Goal: Task Accomplishment & Management: Manage account settings

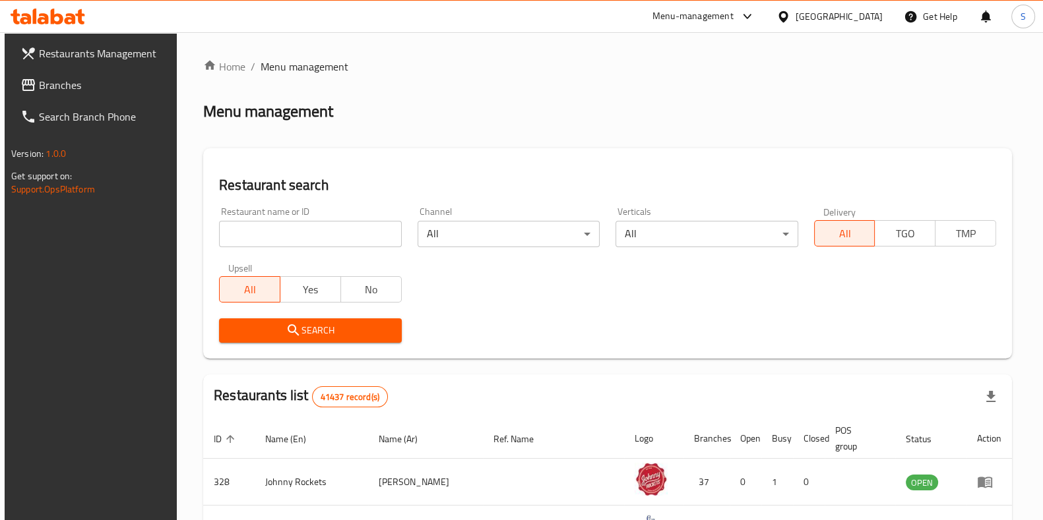
click at [314, 237] on input "search" at bounding box center [310, 234] width 182 height 26
click at [322, 241] on input "search" at bounding box center [310, 234] width 182 height 26
type input "hidden bunz"
click at [328, 334] on span "Search" at bounding box center [310, 331] width 161 height 16
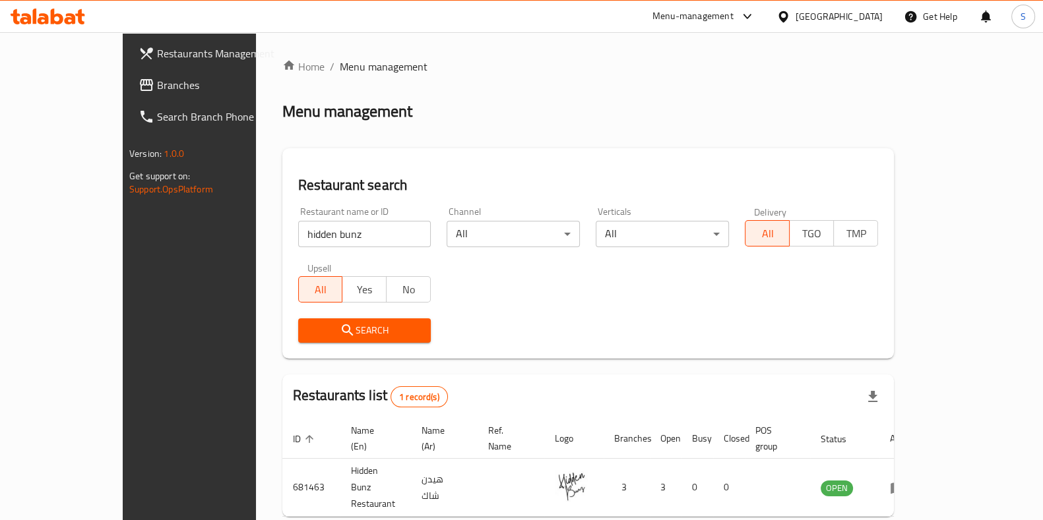
scroll to position [42, 0]
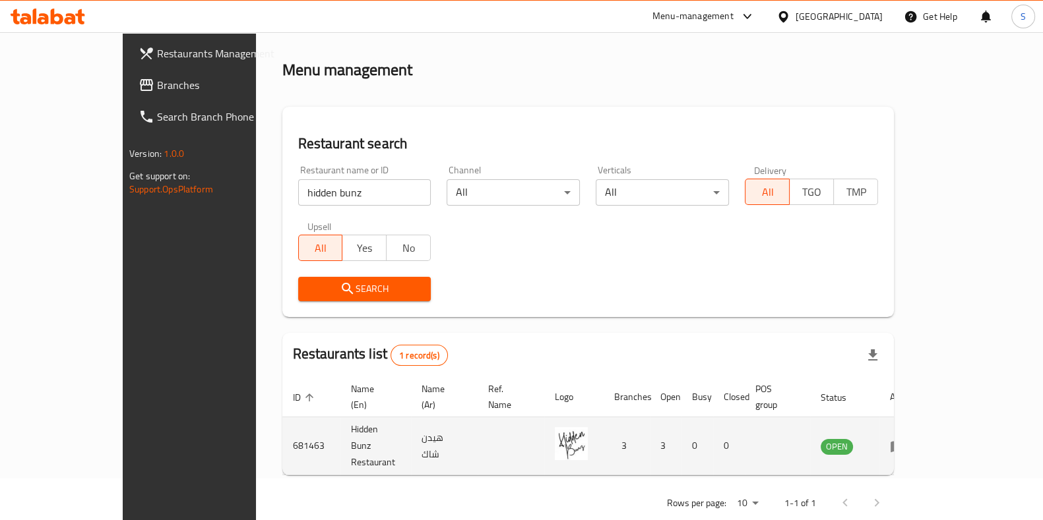
click at [905, 441] on icon "enhanced table" at bounding box center [897, 446] width 15 height 11
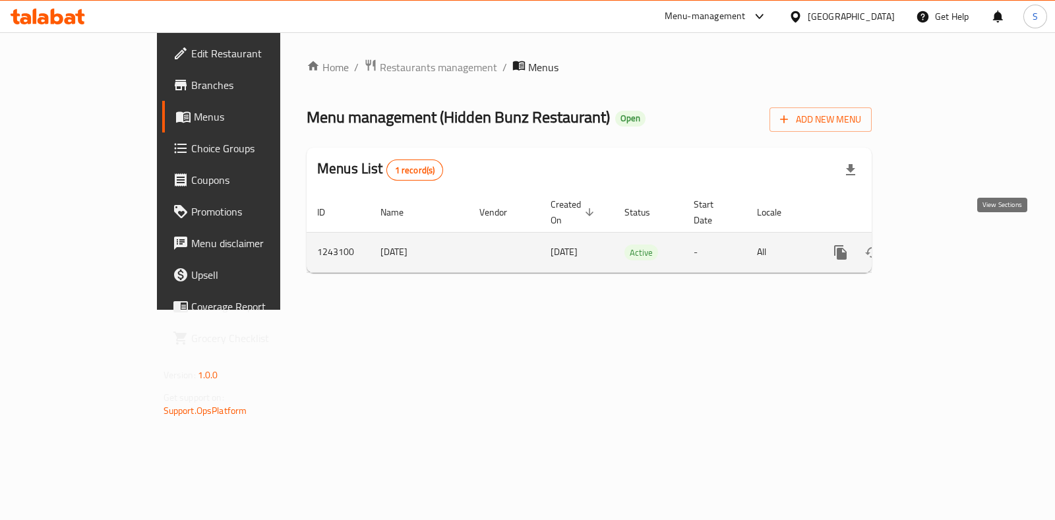
click at [944, 245] on icon "enhanced table" at bounding box center [936, 253] width 16 height 16
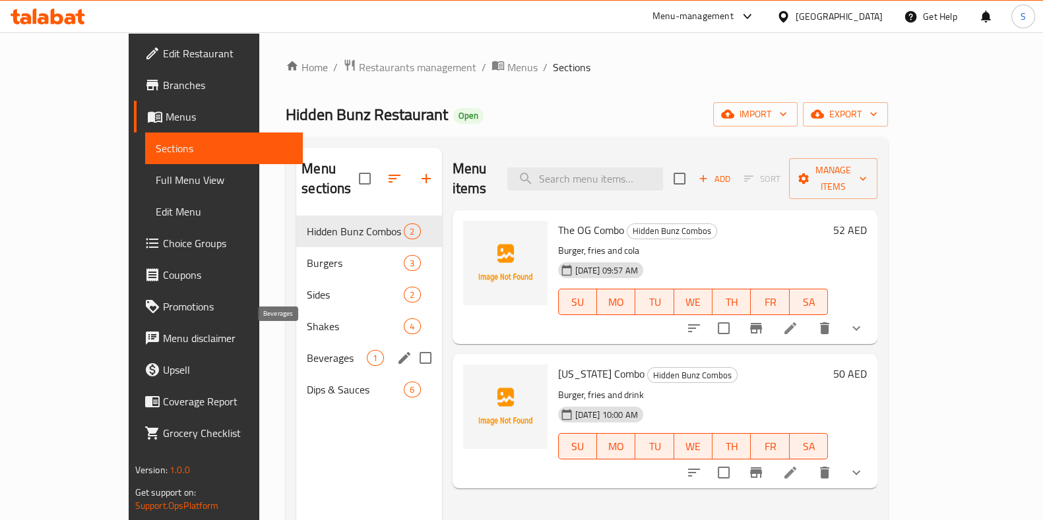
click at [307, 350] on span "Beverages" at bounding box center [337, 358] width 60 height 16
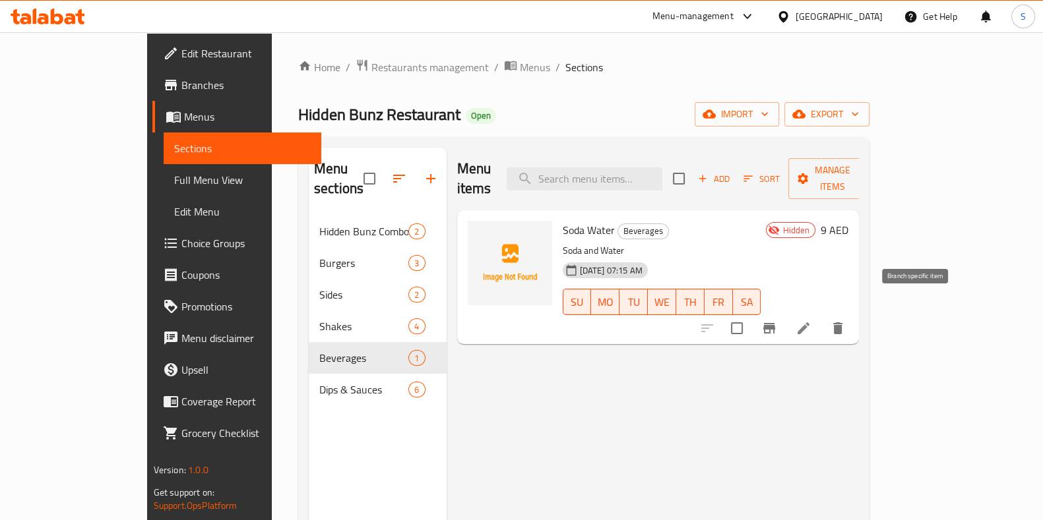
click at [777, 321] on icon "Branch-specific-item" at bounding box center [769, 329] width 16 height 16
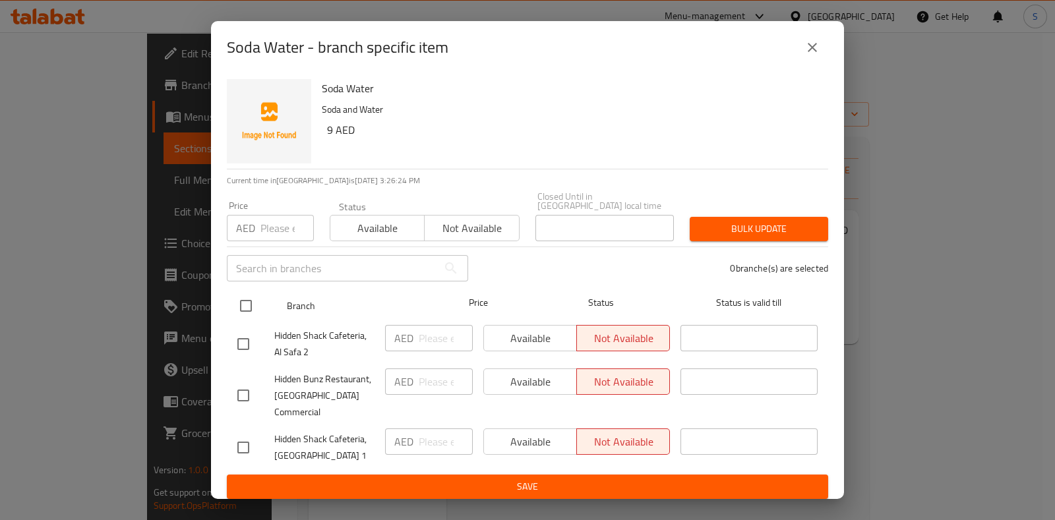
click at [241, 306] on input "checkbox" at bounding box center [246, 306] width 28 height 28
checkbox input "true"
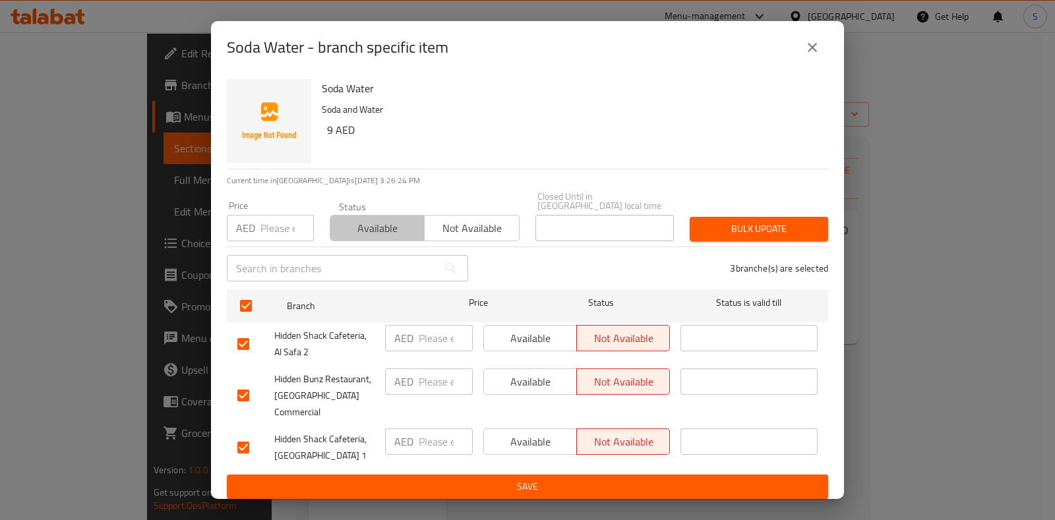
click at [372, 231] on span "Available" at bounding box center [378, 228] width 84 height 19
click at [485, 479] on span "Save" at bounding box center [527, 487] width 580 height 16
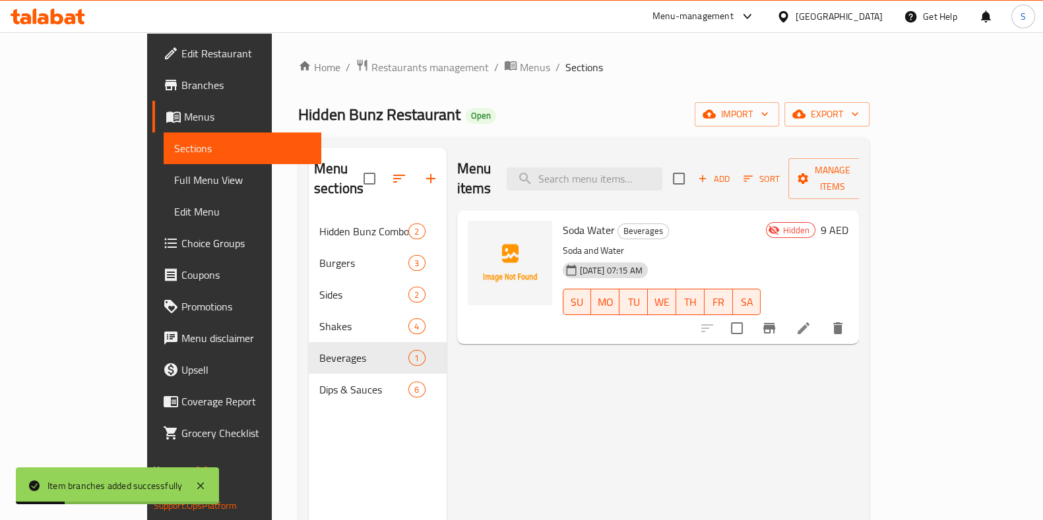
click at [809, 323] on icon at bounding box center [803, 329] width 12 height 12
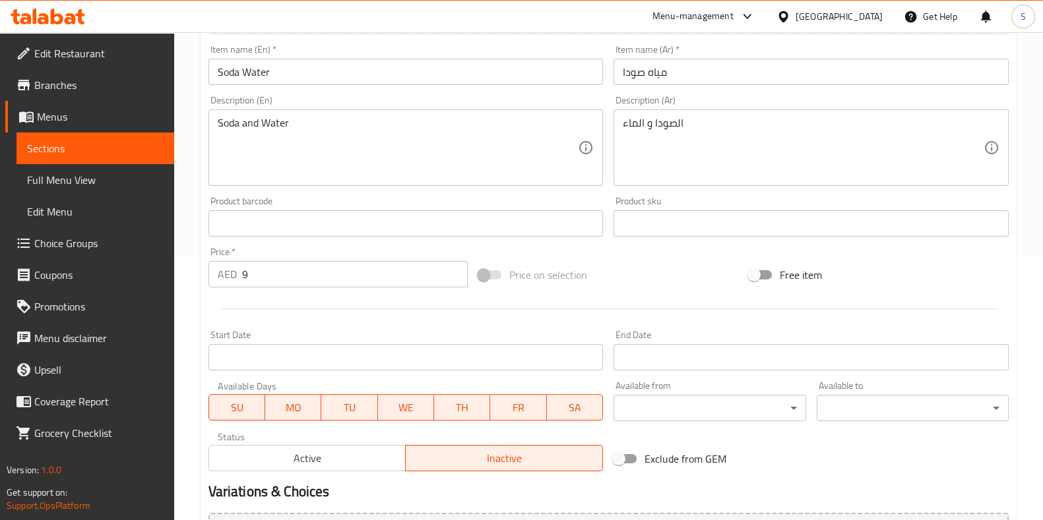
scroll to position [348, 0]
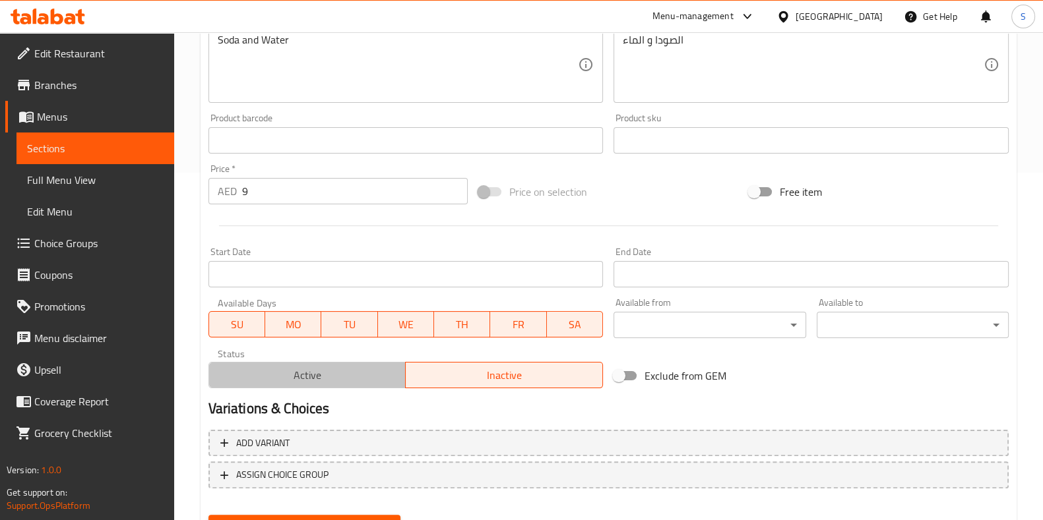
click at [316, 378] on span "Active" at bounding box center [307, 375] width 187 height 19
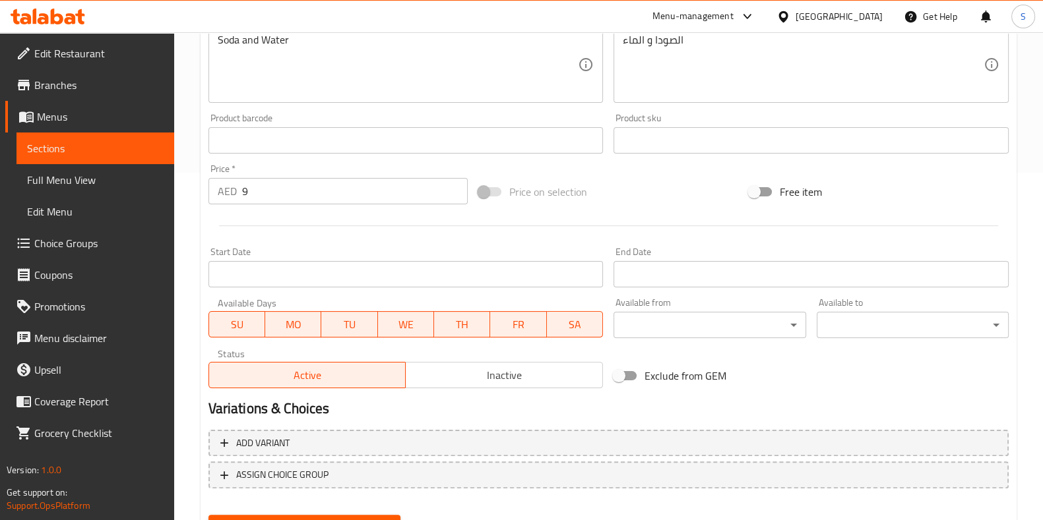
scroll to position [410, 0]
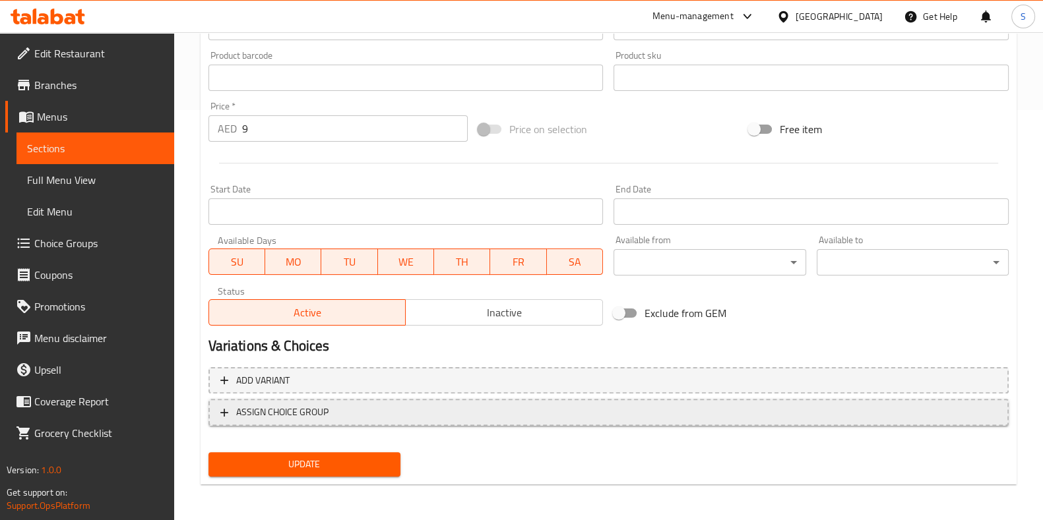
click at [319, 414] on span "ASSIGN CHOICE GROUP" at bounding box center [282, 412] width 92 height 16
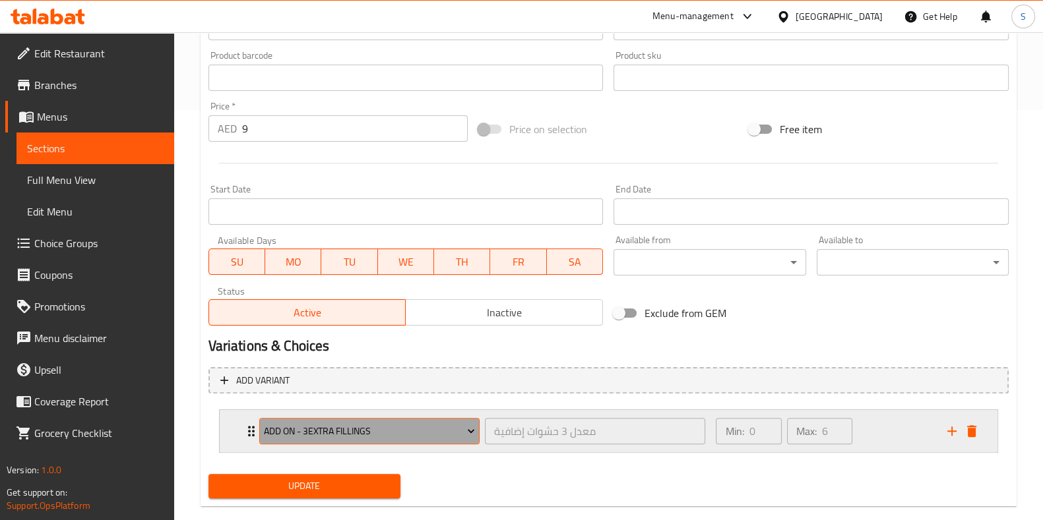
click at [390, 429] on span "add On - 3Extra Fillings" at bounding box center [369, 431] width 211 height 16
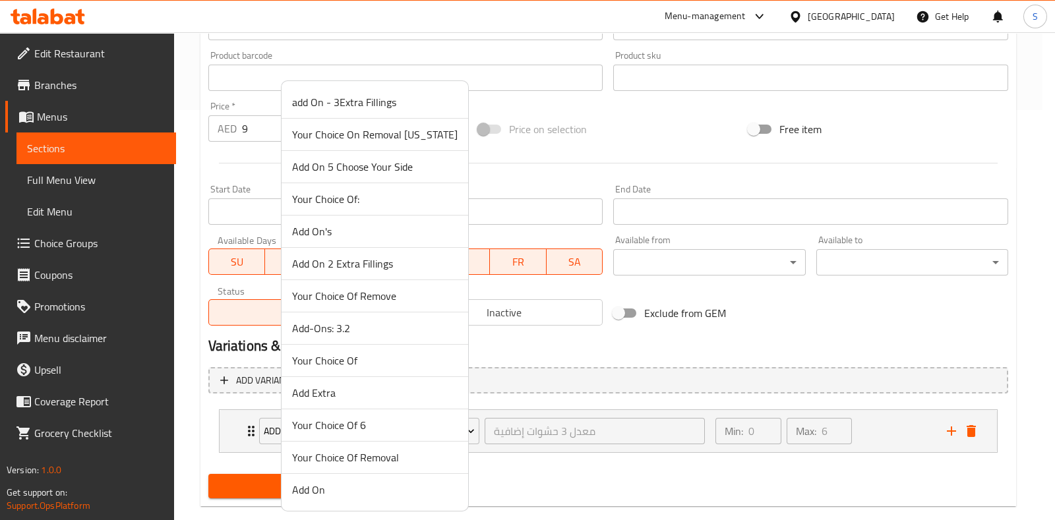
click at [363, 197] on span "Your Choice Of:" at bounding box center [375, 199] width 166 height 16
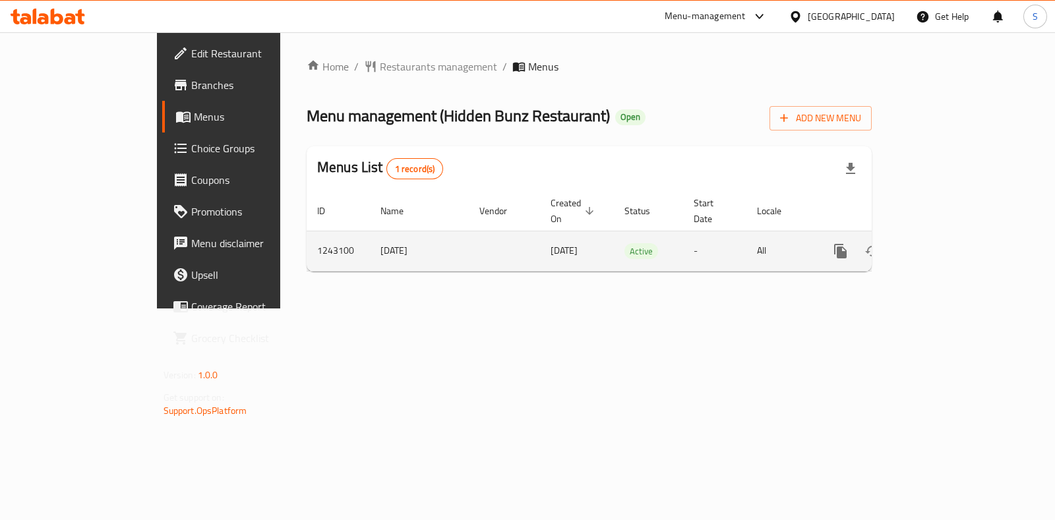
click at [944, 243] on icon "enhanced table" at bounding box center [936, 251] width 16 height 16
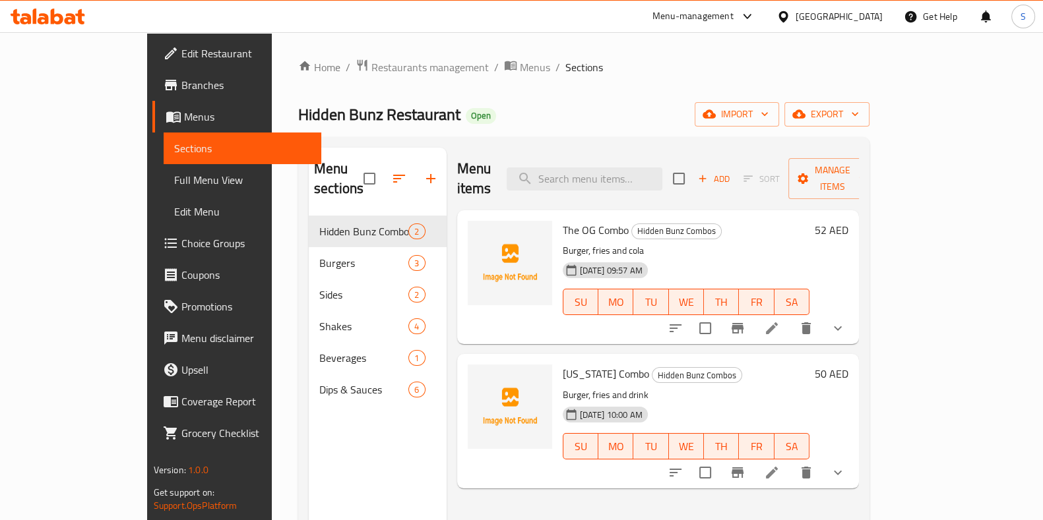
click at [181, 242] on span "Choice Groups" at bounding box center [245, 243] width 129 height 16
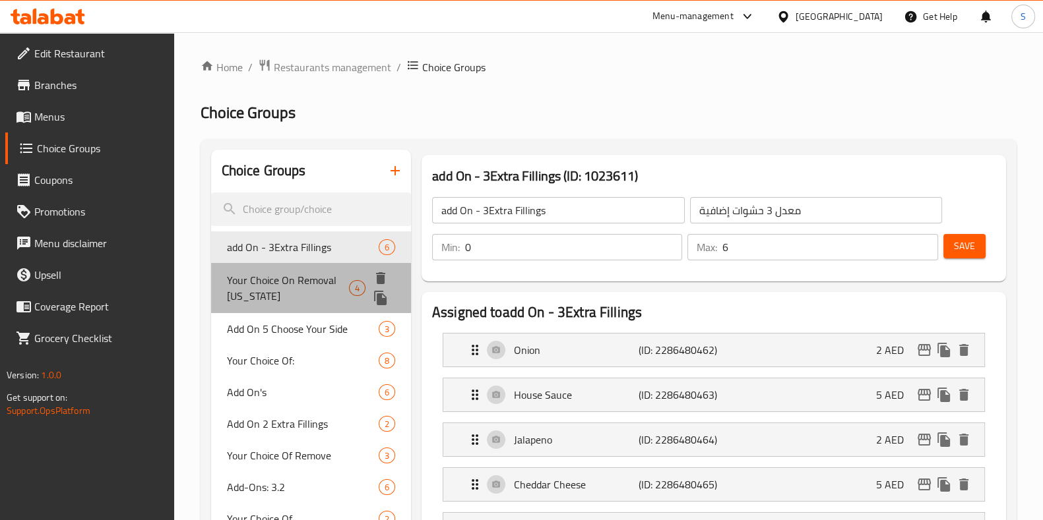
click at [282, 282] on span "Your Choice On Removal Oklahoma" at bounding box center [288, 288] width 123 height 32
type input "Your Choice On Removal Oklahoma"
type input "اختيارك علي إزالة اوكلاهوما"
type input "4"
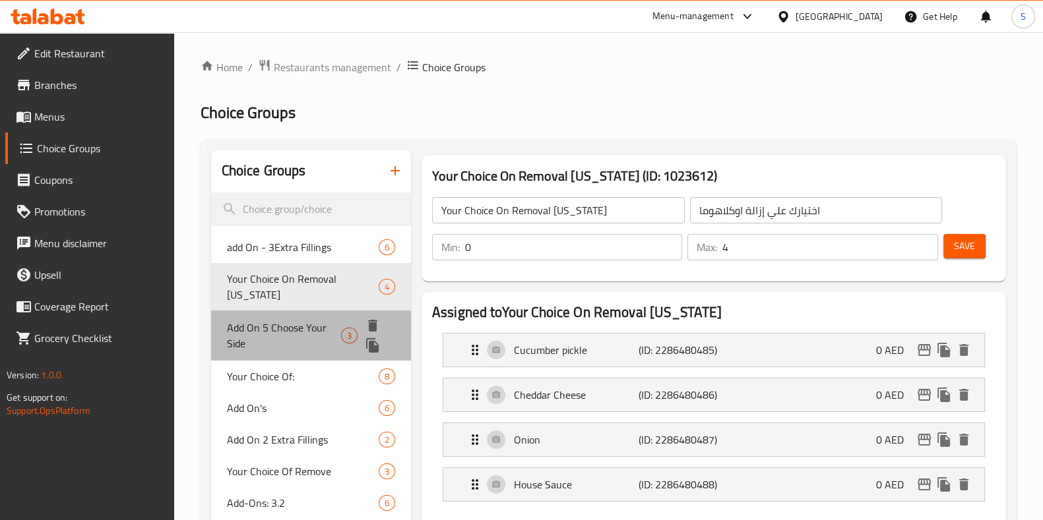
click at [294, 331] on span "Add On 5 Choose Your Side" at bounding box center [284, 336] width 114 height 32
type input "Add On 5 Choose Your Side"
type input "إضافة 5 اختر جانبك"
type input "1"
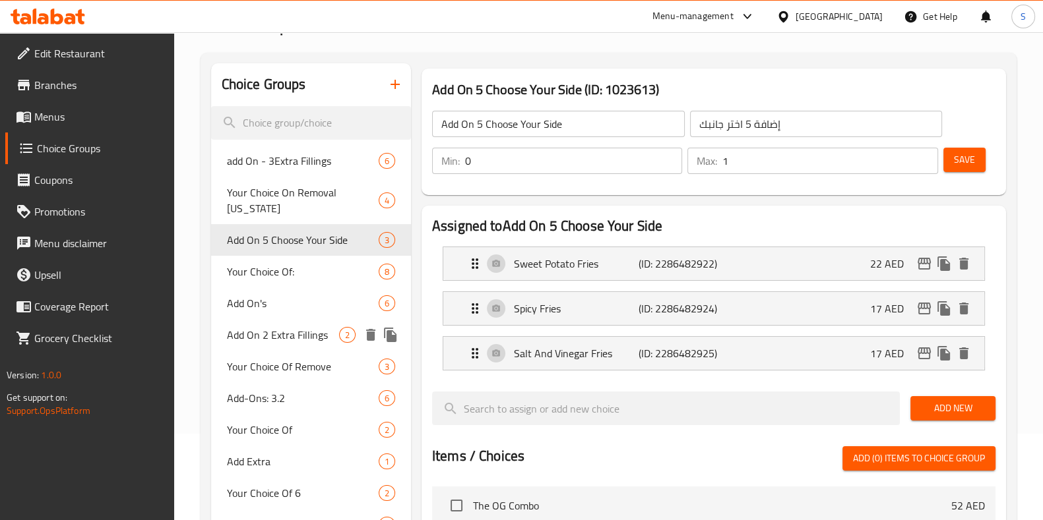
scroll to position [88, 0]
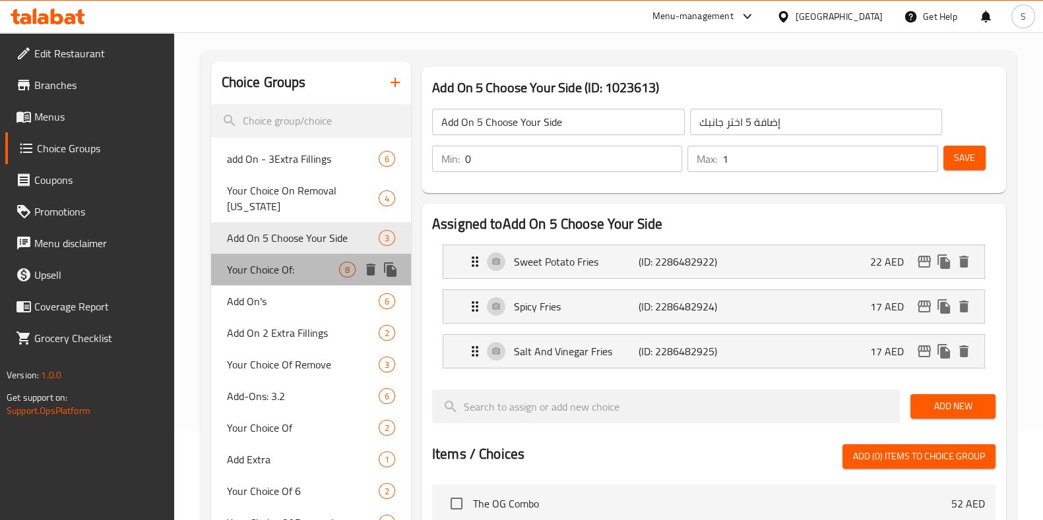
click at [273, 274] on span "Your Choice Of:" at bounding box center [283, 270] width 112 height 16
type input "Your Choice Of:"
type input "إختيارك من:"
type input "1"
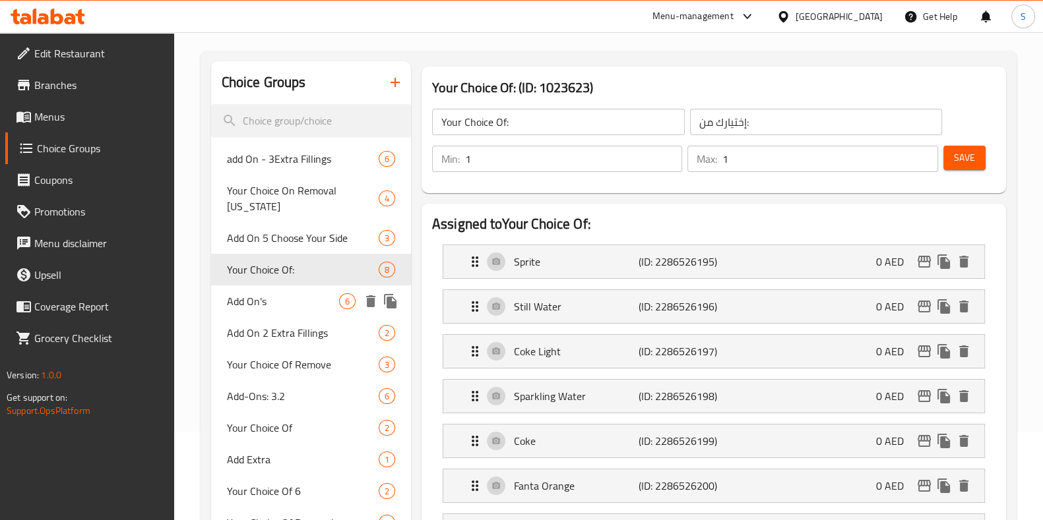
click at [273, 290] on div "Add On's 6" at bounding box center [311, 302] width 200 height 32
type input "Add On's"
type input "الإضافات"
type input "0"
type input "6"
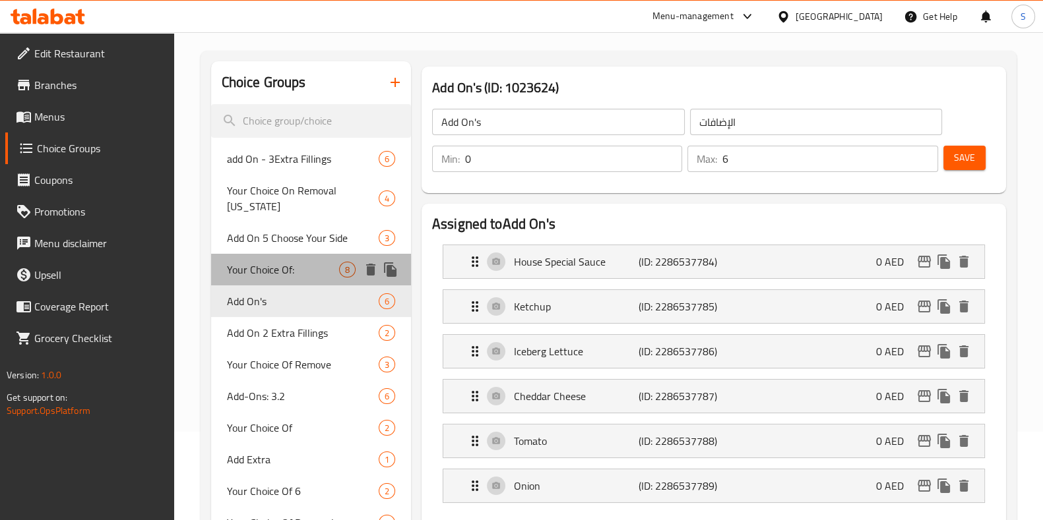
click at [272, 271] on span "Your Choice Of:" at bounding box center [283, 270] width 112 height 16
type input "Your Choice Of:"
type input "إختيارك من:"
type input "1"
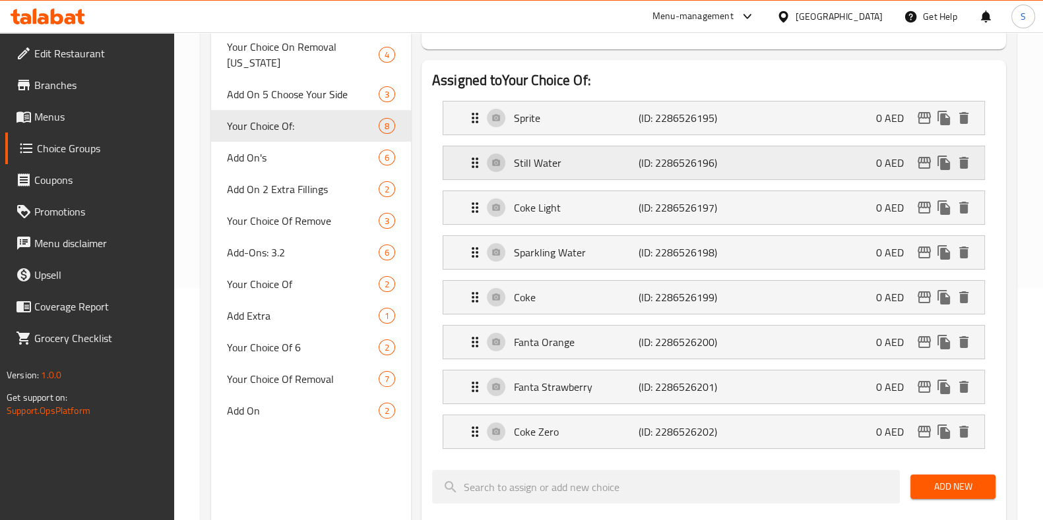
scroll to position [233, 0]
click at [266, 150] on span "Add On's" at bounding box center [283, 156] width 112 height 16
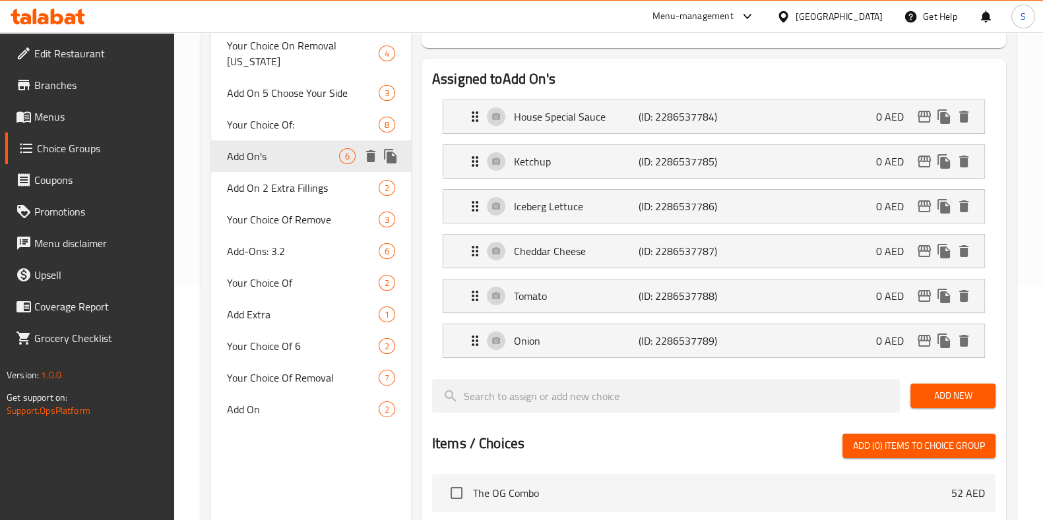
type input "Add On's"
type input "الإضافات"
type input "0"
type input "6"
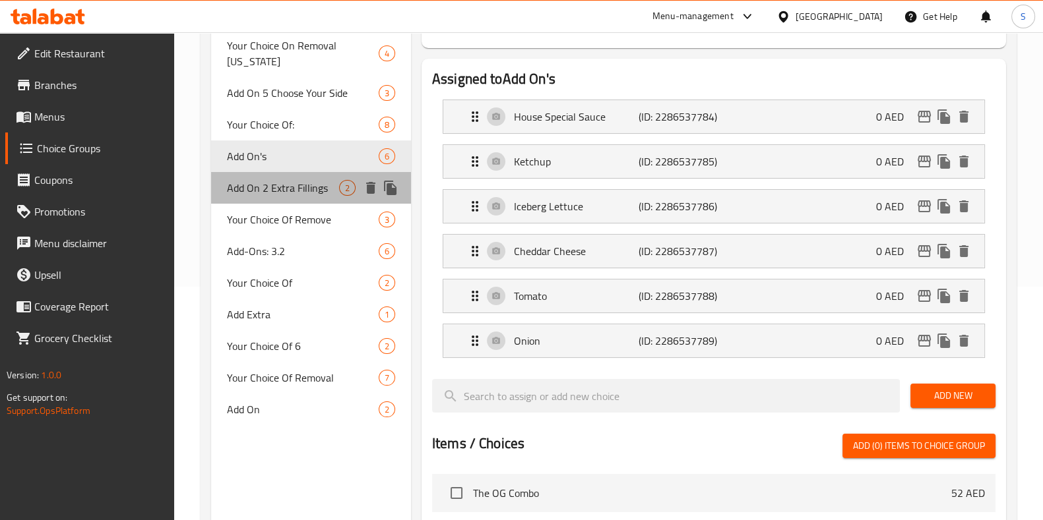
click at [278, 181] on span "Add On 2 Extra Fillings" at bounding box center [283, 188] width 112 height 16
type input "Add On 2 Extra Fillings"
type input "اختيارك من 2 حشوات إضافية"
type input "1"
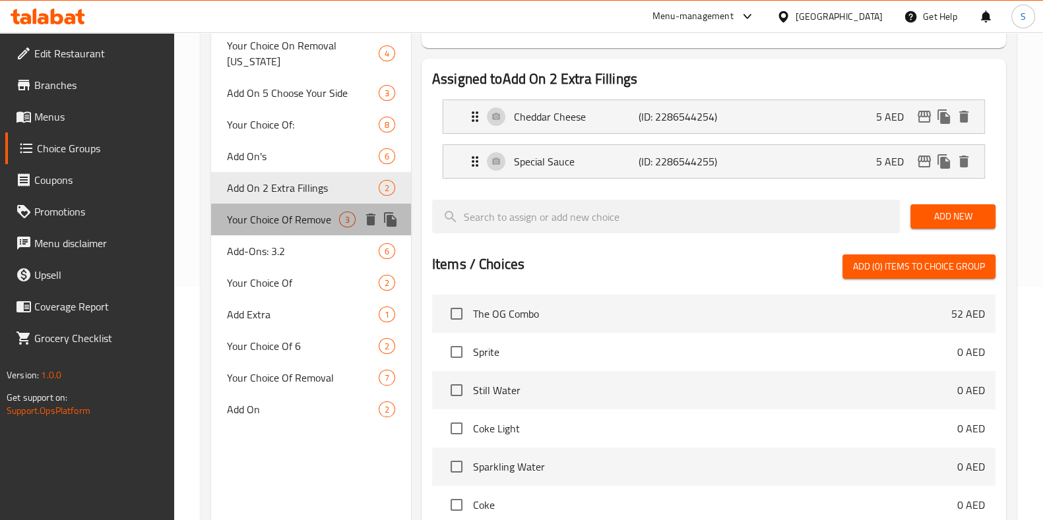
click at [286, 208] on div "Your Choice Of Remove 3" at bounding box center [311, 220] width 200 height 32
type input "Your Choice Of Remove"
type input "اختيارك للإزالة"
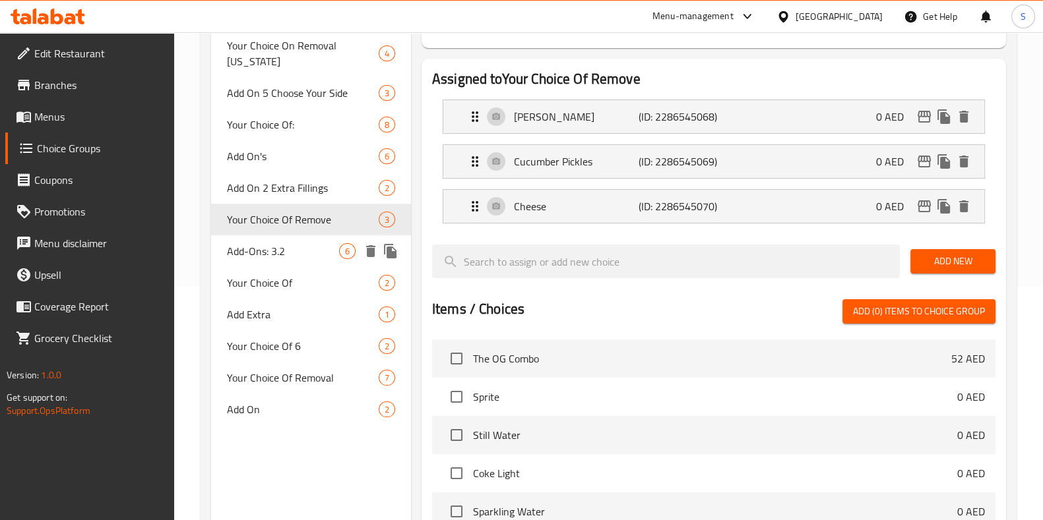
click at [288, 249] on span "Add-Ons: 3.2" at bounding box center [283, 251] width 112 height 16
type input "Add-Ons: 3.2"
type input "الإضافات: 3.2"
type input "1"
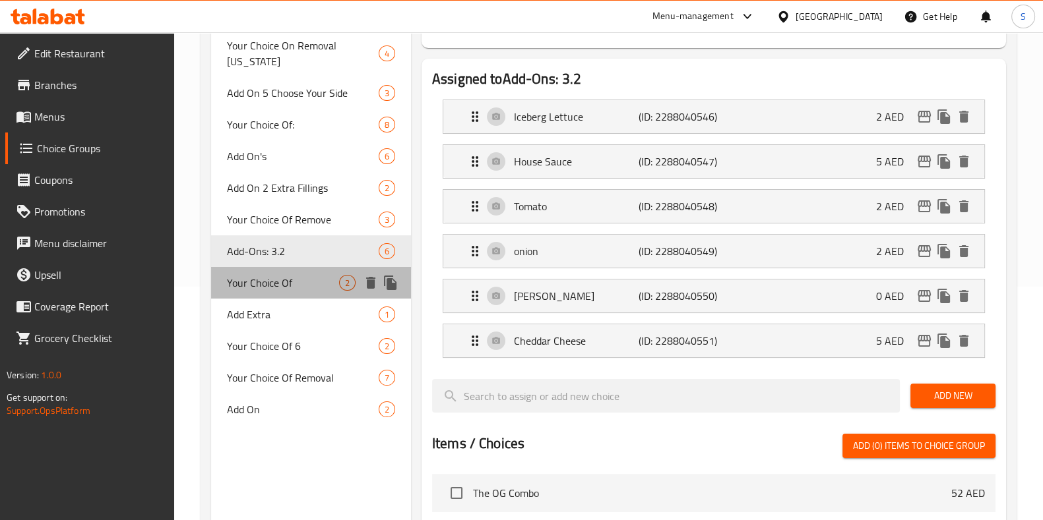
click at [290, 279] on span "Your Choice Of" at bounding box center [283, 283] width 112 height 16
type input "Your Choice Of"
type input "إختيارك من"
type input "0"
type input "2"
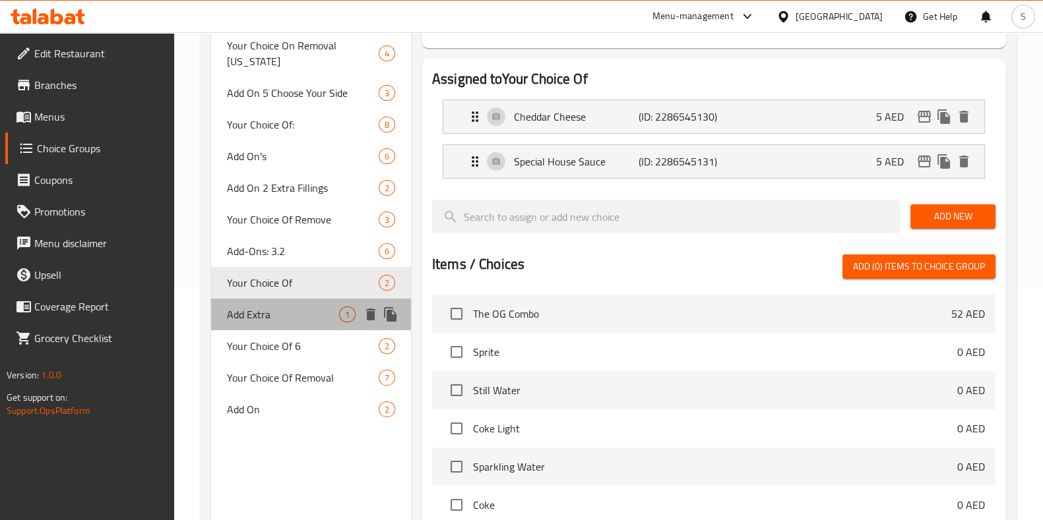
click at [290, 320] on span "Add Extra" at bounding box center [283, 315] width 112 height 16
type input "Add Extra"
type input "اضف إضافي"
type input "1"
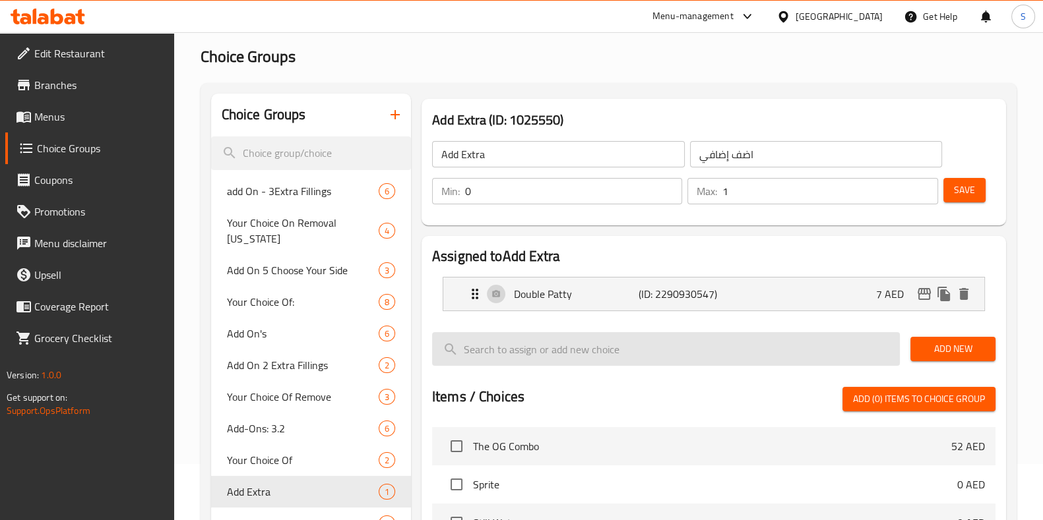
scroll to position [57, 0]
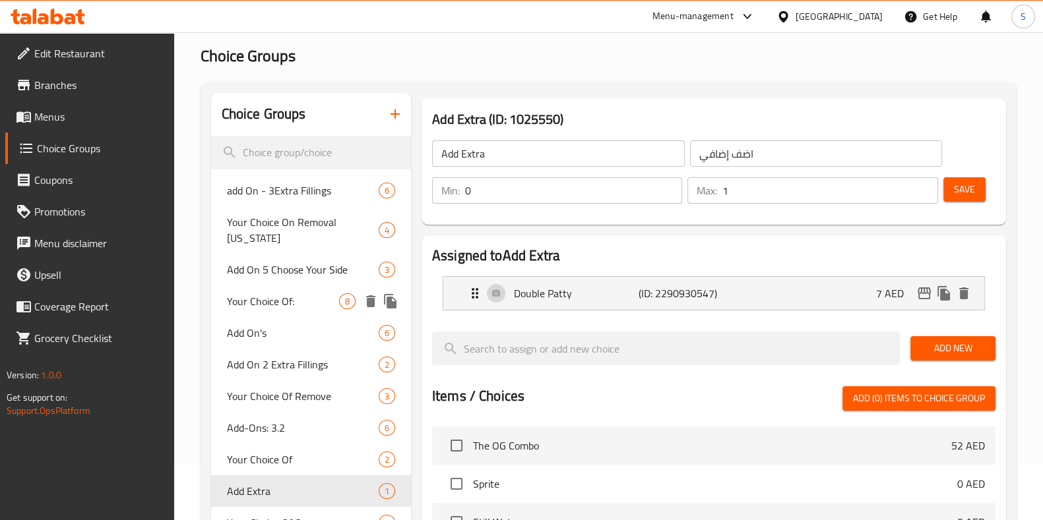
click at [251, 305] on span "Your Choice Of:" at bounding box center [283, 301] width 112 height 16
type input "Your Choice Of:"
type input "إختيارك من:"
type input "1"
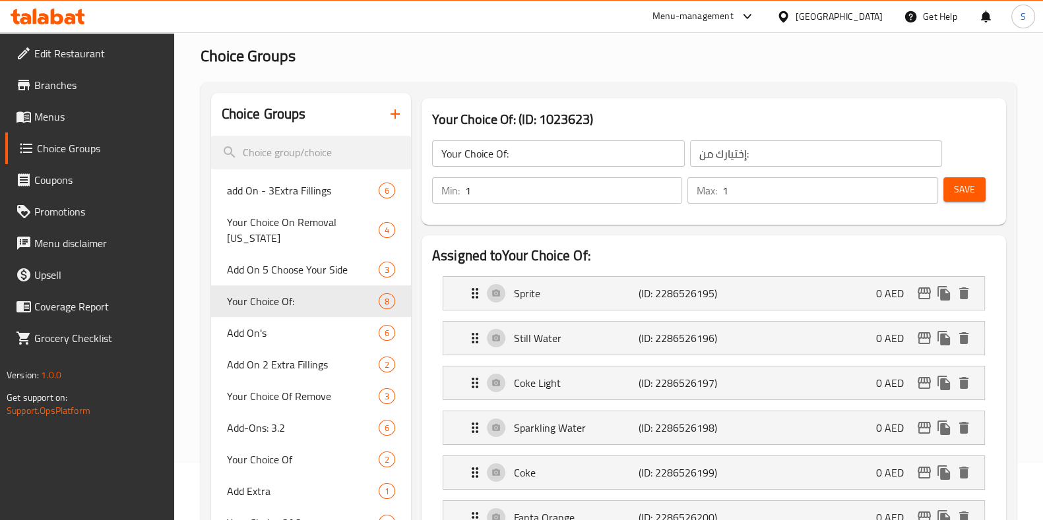
click at [497, 192] on input "1" at bounding box center [573, 190] width 217 height 26
type input "0"
click at [977, 196] on button "Save" at bounding box center [964, 189] width 42 height 24
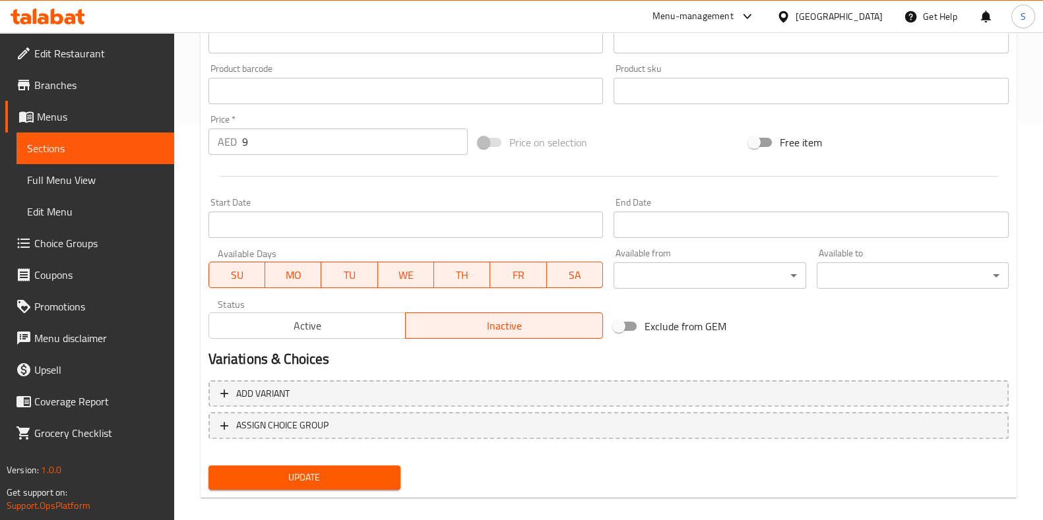
scroll to position [410, 0]
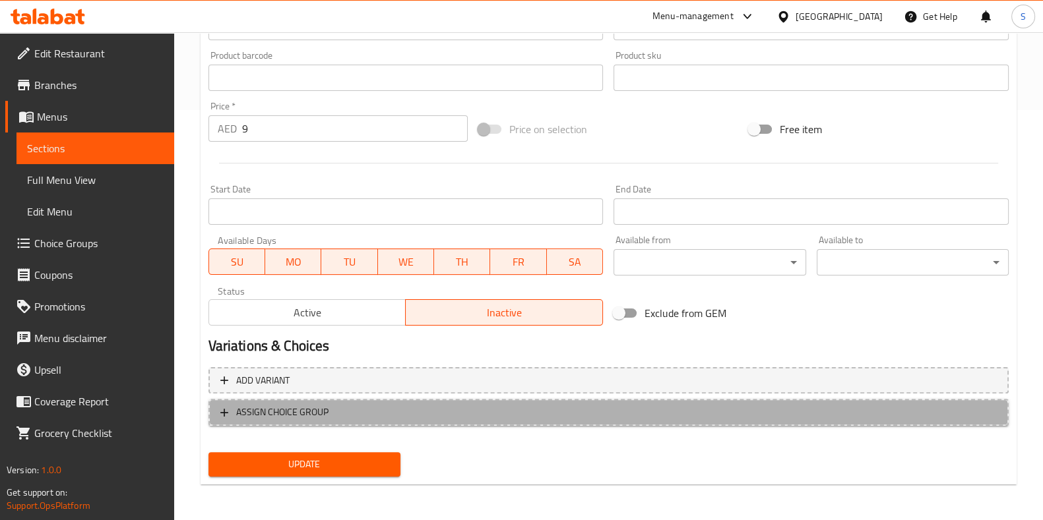
click at [373, 408] on span "ASSIGN CHOICE GROUP" at bounding box center [608, 412] width 776 height 16
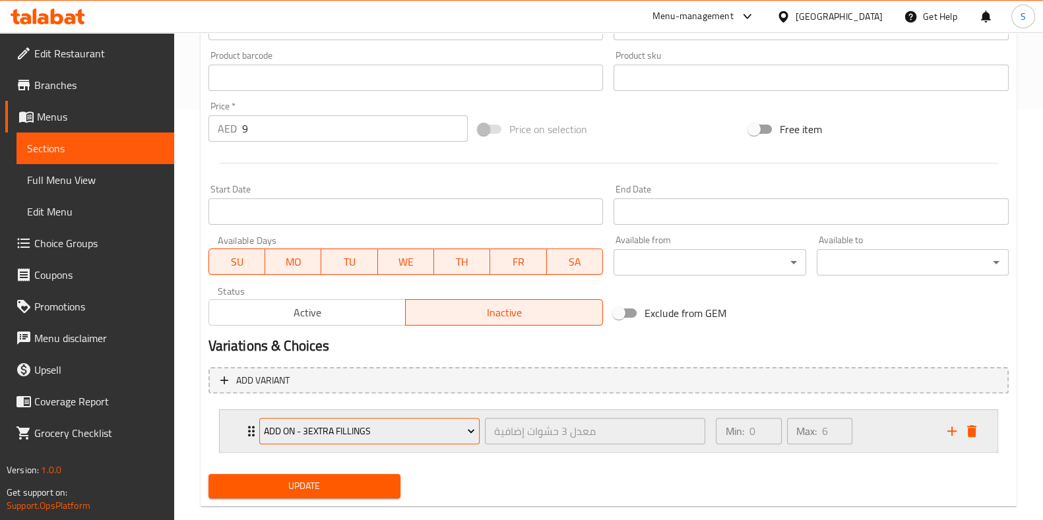
click at [365, 431] on span "add On - 3Extra Fillings" at bounding box center [369, 431] width 211 height 16
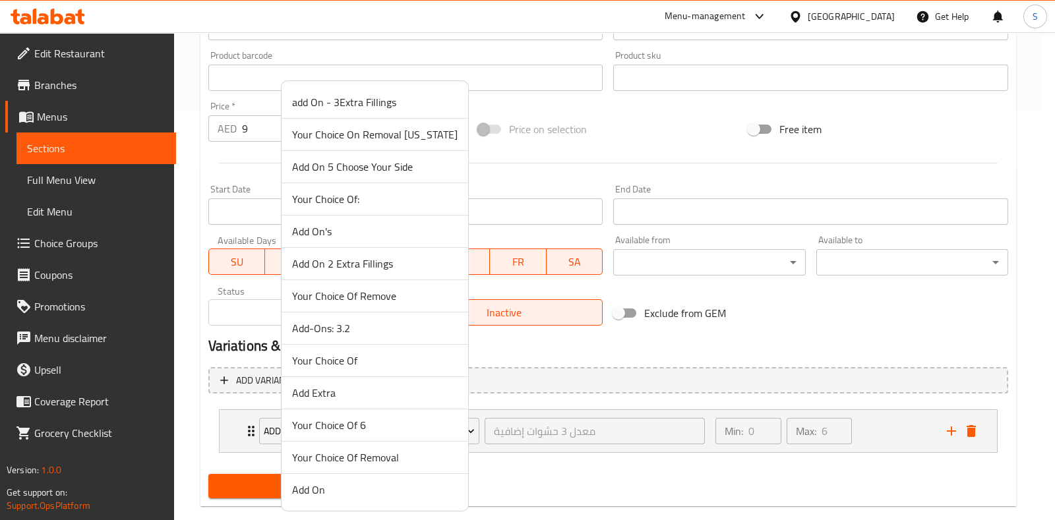
click at [352, 205] on span "Your Choice Of:" at bounding box center [375, 199] width 166 height 16
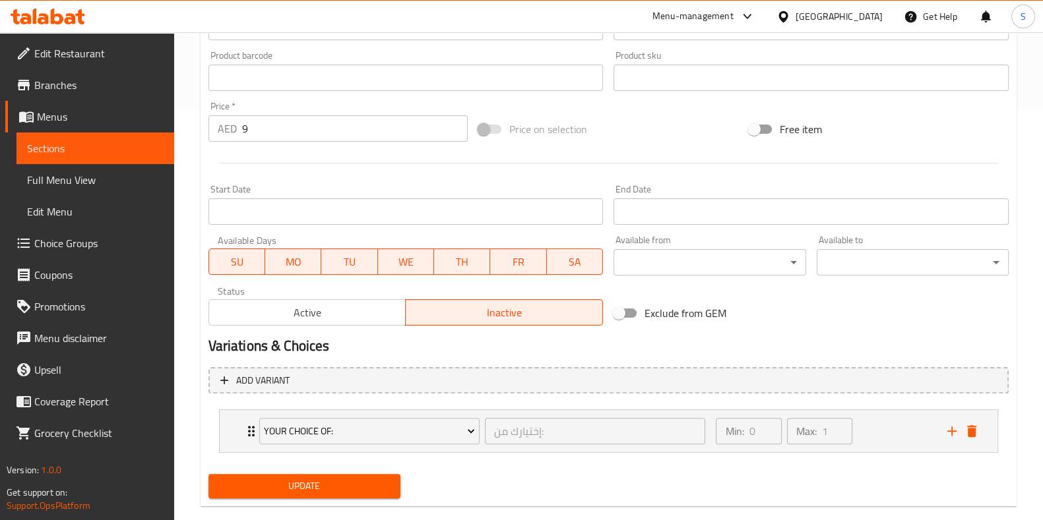
click at [346, 485] on span "Update" at bounding box center [304, 486] width 171 height 16
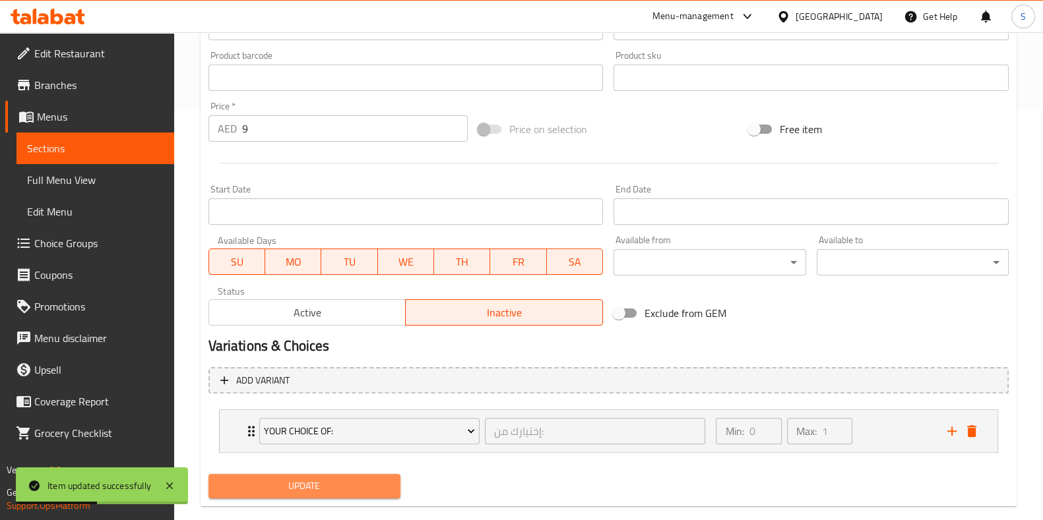
click at [326, 486] on span "Update" at bounding box center [304, 486] width 171 height 16
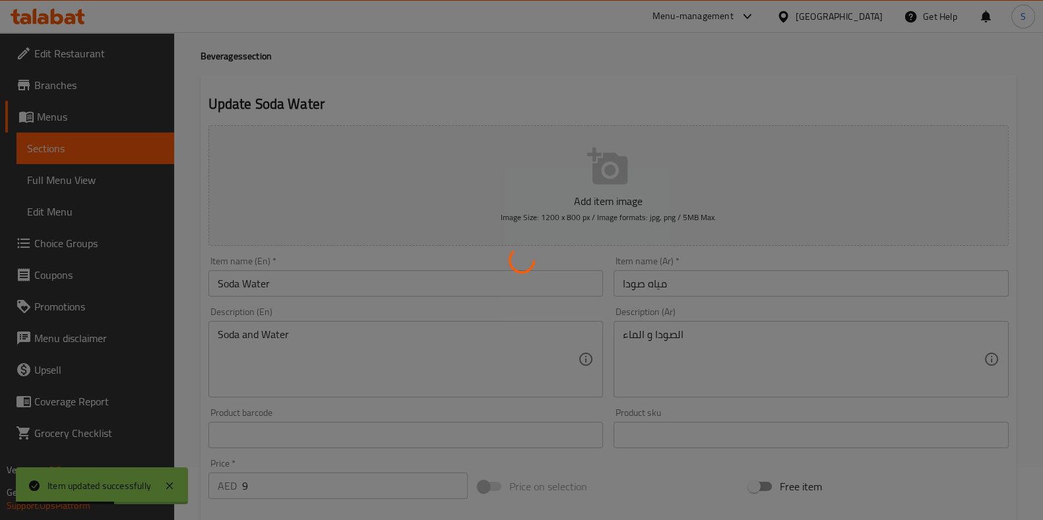
scroll to position [0, 0]
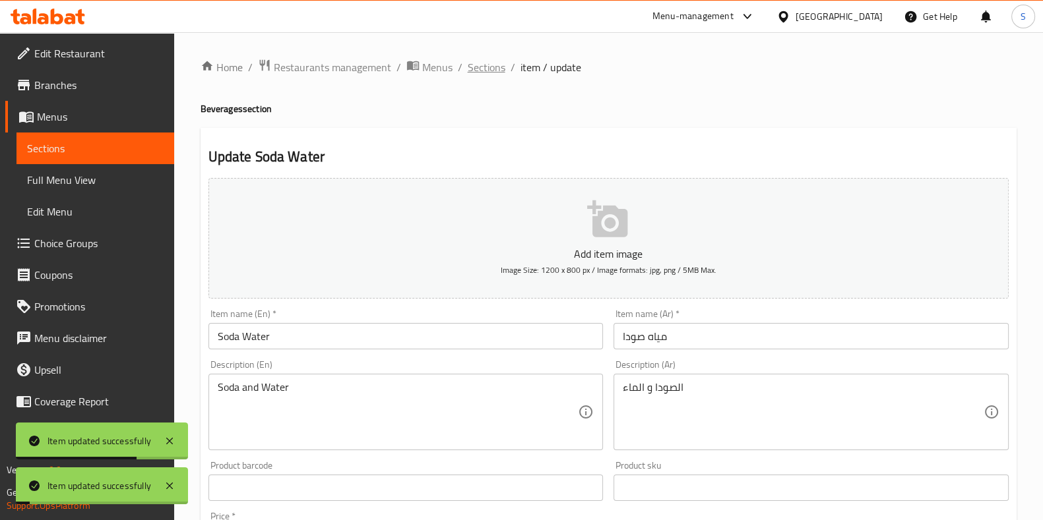
click at [491, 67] on span "Sections" at bounding box center [487, 67] width 38 height 16
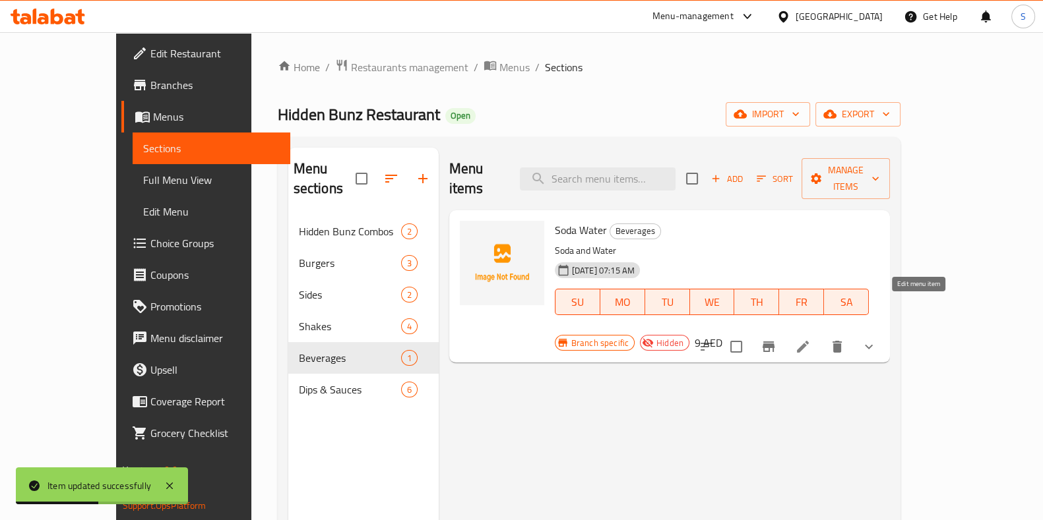
click at [809, 341] on icon at bounding box center [803, 347] width 12 height 12
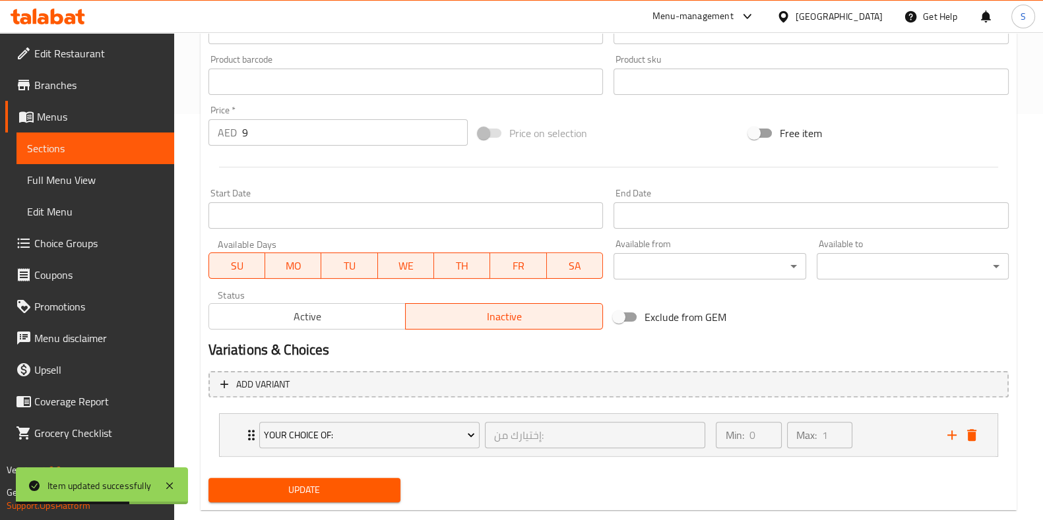
scroll to position [405, 0]
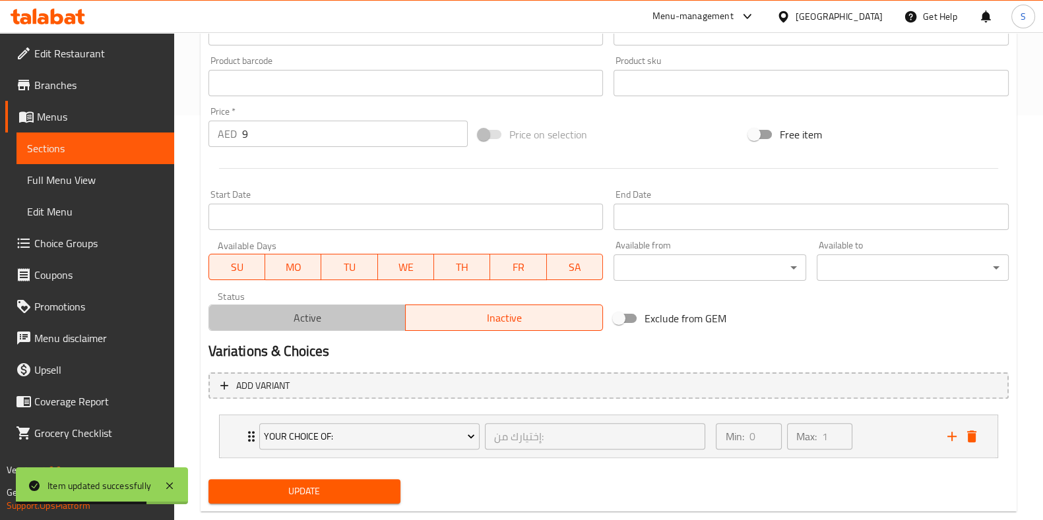
click at [361, 310] on span "Active" at bounding box center [307, 318] width 187 height 19
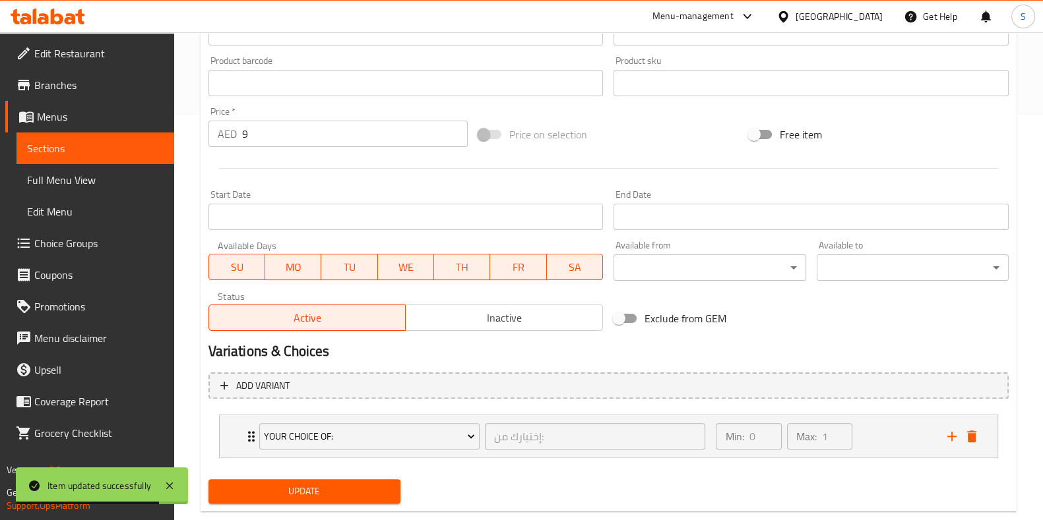
click at [356, 489] on span "Update" at bounding box center [304, 491] width 171 height 16
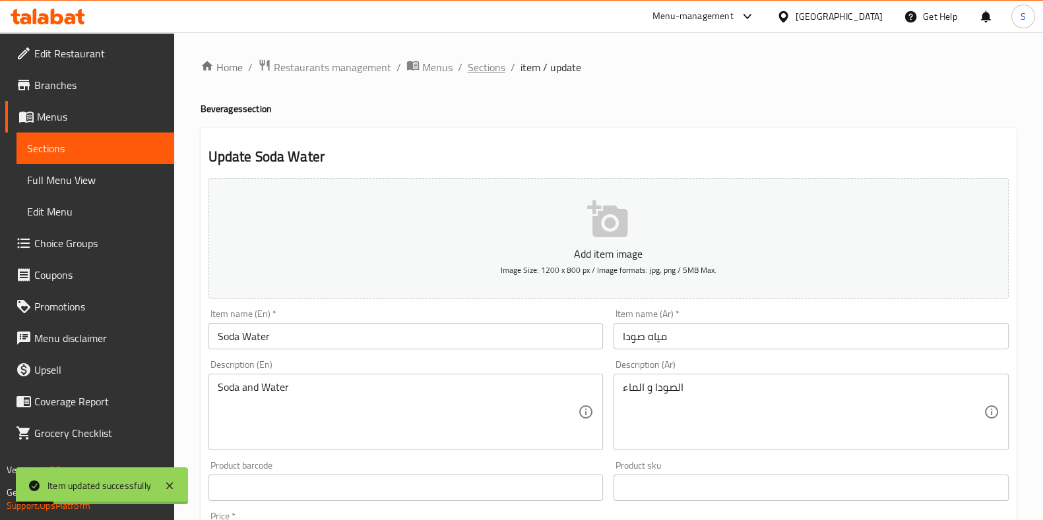
click at [489, 67] on span "Sections" at bounding box center [487, 67] width 38 height 16
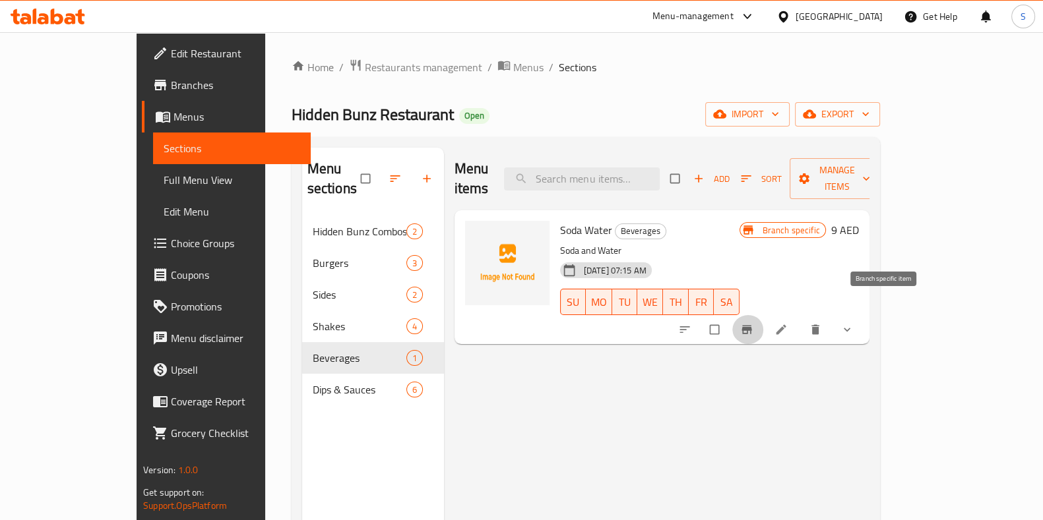
click at [751, 326] on icon "Branch-specific-item" at bounding box center [746, 330] width 10 height 9
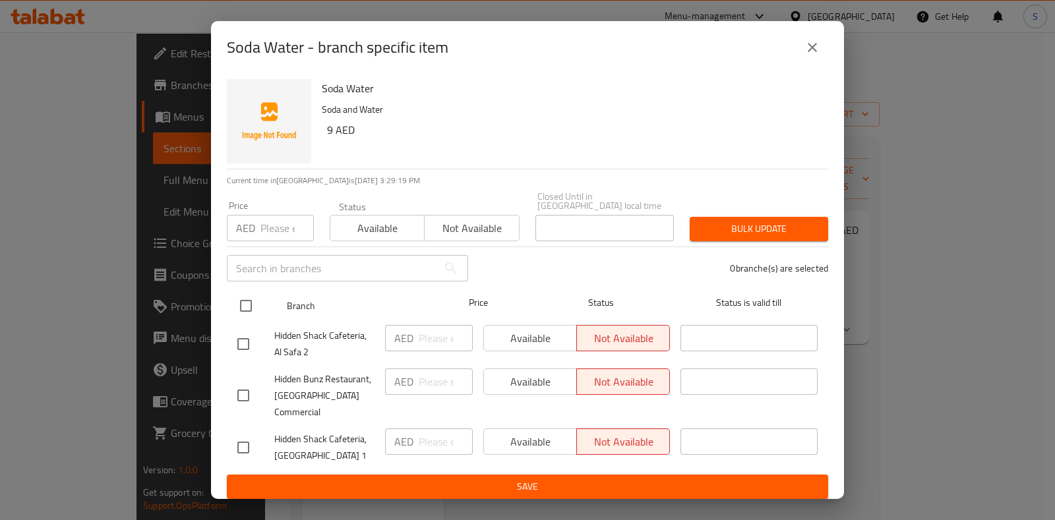
click at [241, 316] on input "checkbox" at bounding box center [246, 306] width 28 height 28
checkbox input "true"
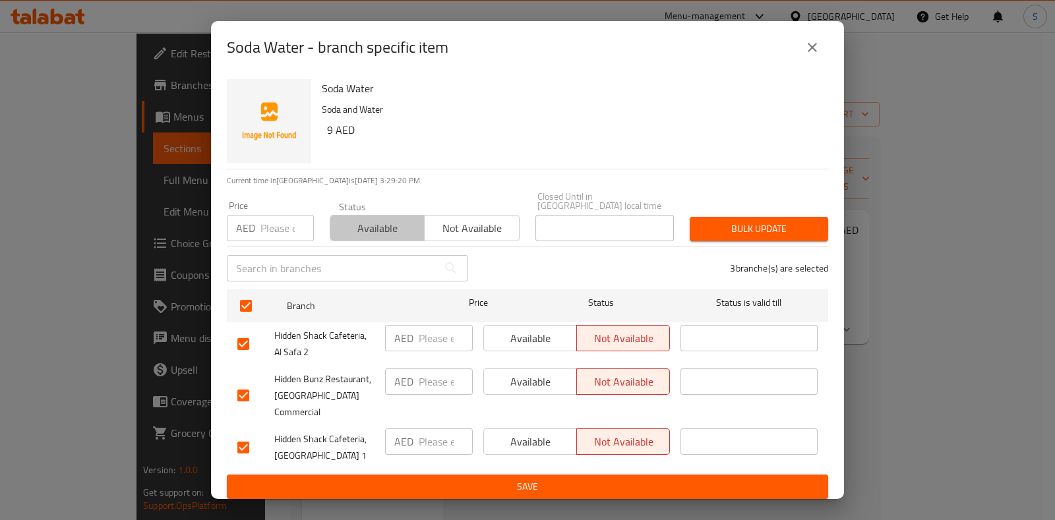
click at [375, 238] on span "Available" at bounding box center [378, 228] width 84 height 19
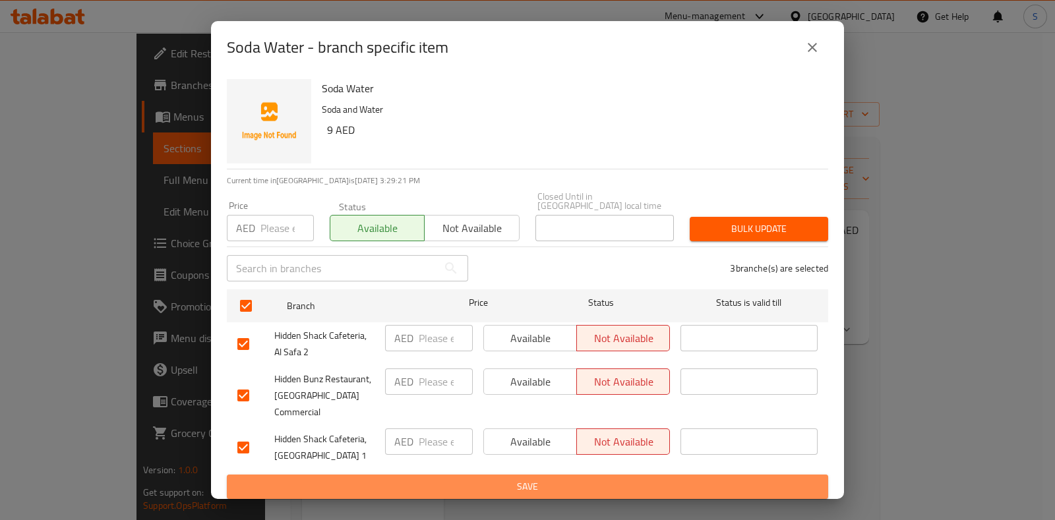
click at [478, 479] on span "Save" at bounding box center [527, 487] width 580 height 16
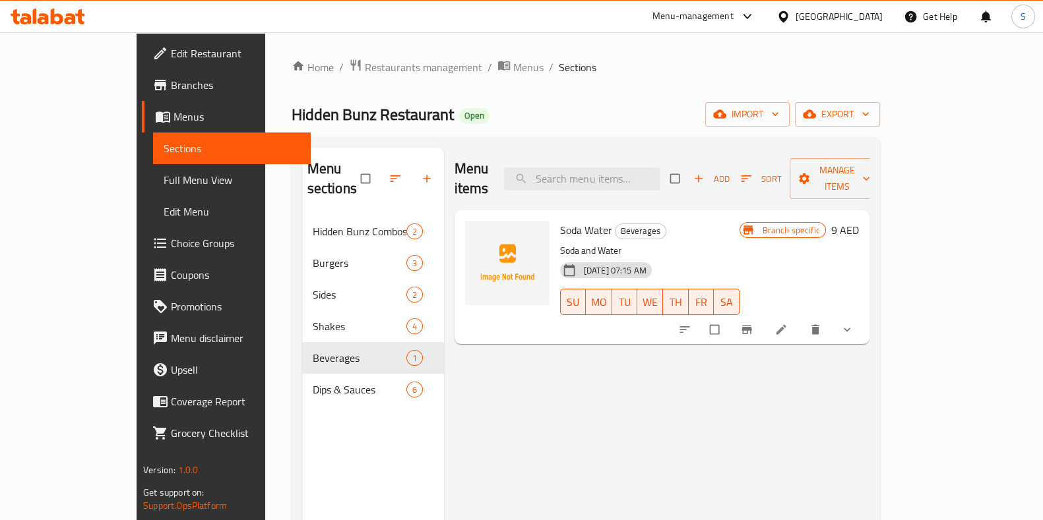
click at [751, 326] on icon "Branch-specific-item" at bounding box center [746, 330] width 10 height 9
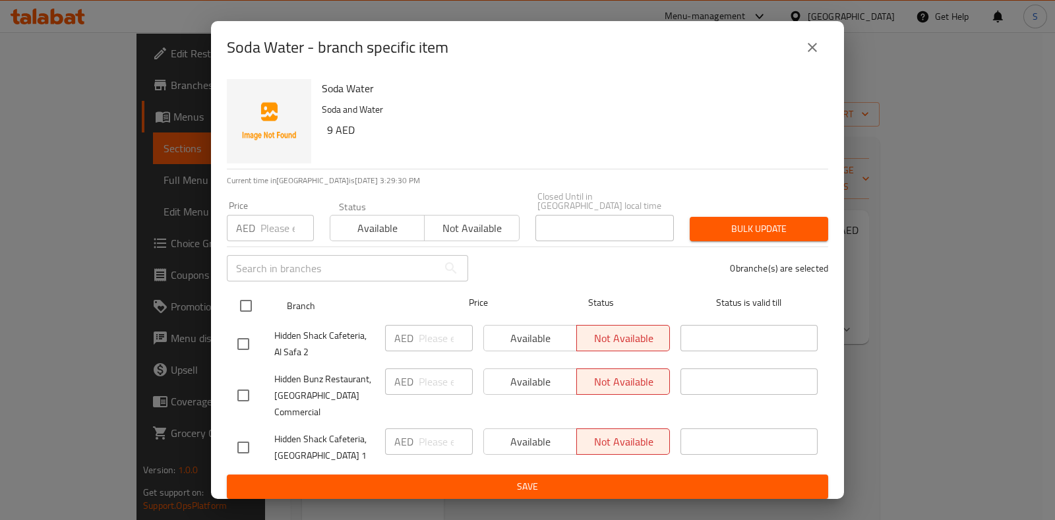
click at [245, 315] on input "checkbox" at bounding box center [246, 306] width 28 height 28
checkbox input "true"
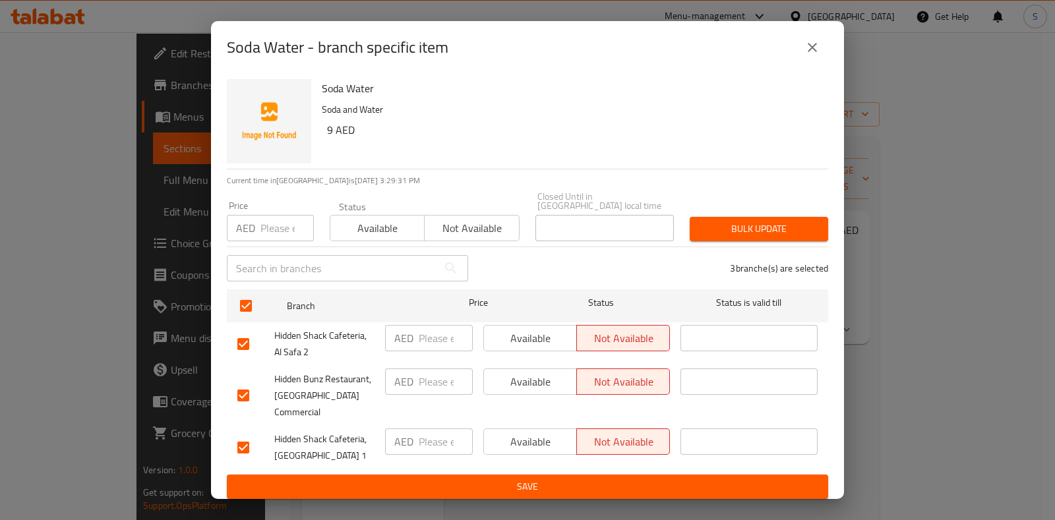
click at [406, 238] on span "Available" at bounding box center [378, 228] width 84 height 19
click at [333, 461] on ul "Branch Price Status Status is valid till Hidden Shack Cafeteria, Al Safa 2 AED …" at bounding box center [527, 379] width 601 height 191
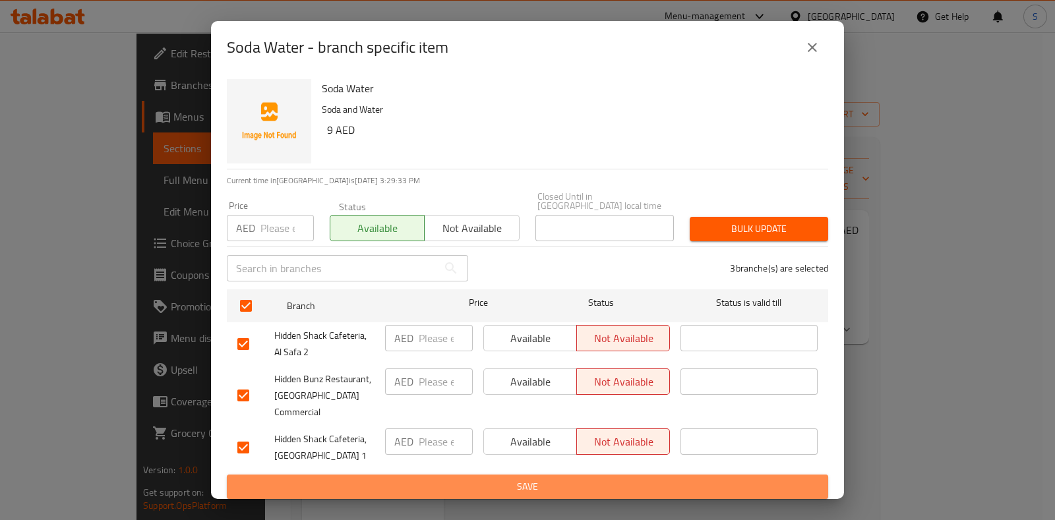
click at [350, 479] on span "Save" at bounding box center [527, 487] width 580 height 16
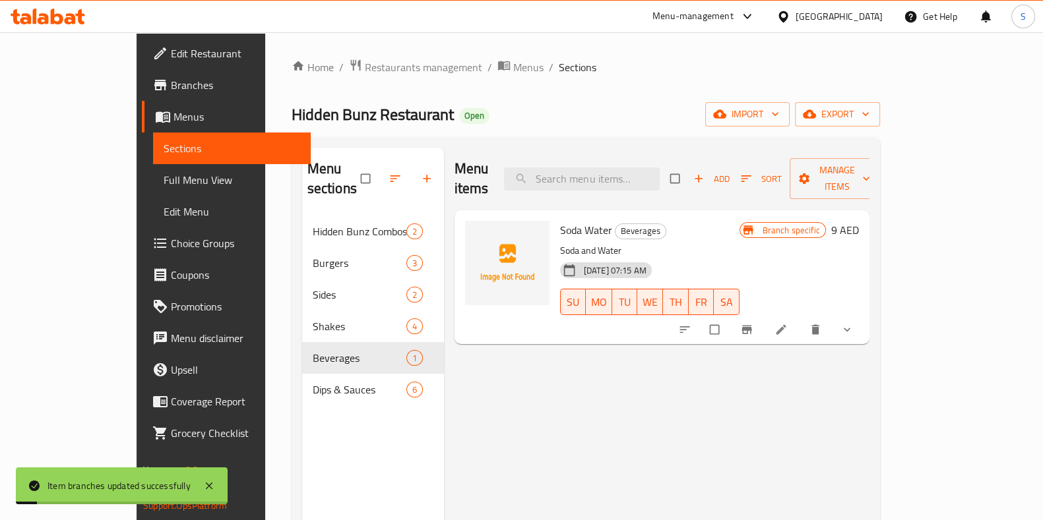
click at [787, 323] on icon at bounding box center [780, 329] width 13 height 13
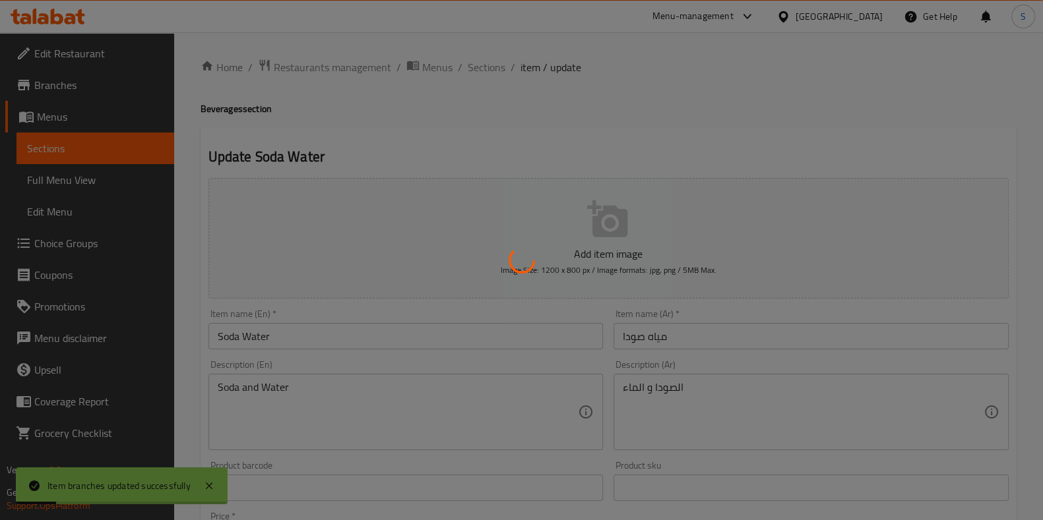
type input "إختيارك من:"
type input "0"
type input "1"
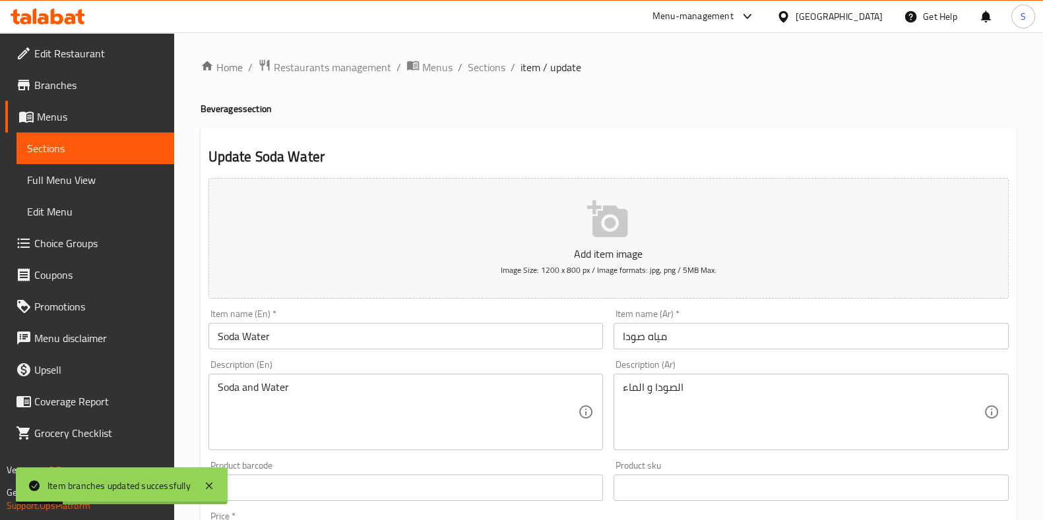
scroll to position [419, 0]
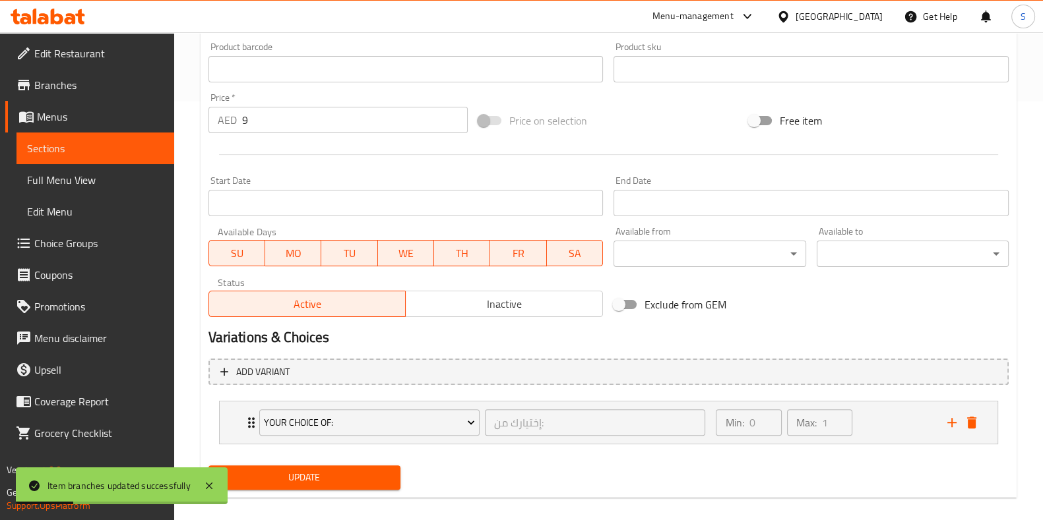
click at [613, 388] on div "Add variant Your Choice Of: إختيارك من: ​ Min: 0 ​ Max: 1 ​ Sprite (ID: 2286526…" at bounding box center [608, 408] width 811 height 108
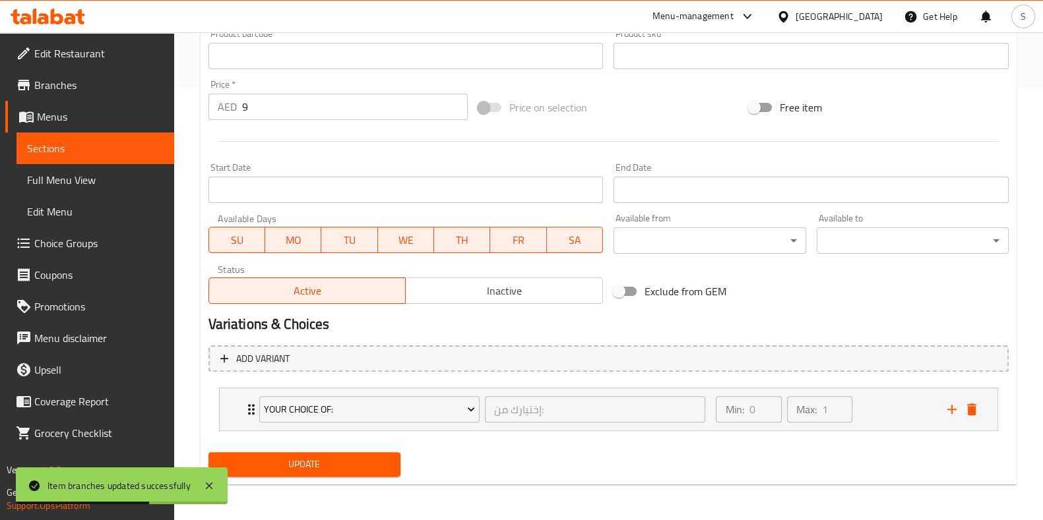
scroll to position [0, 0]
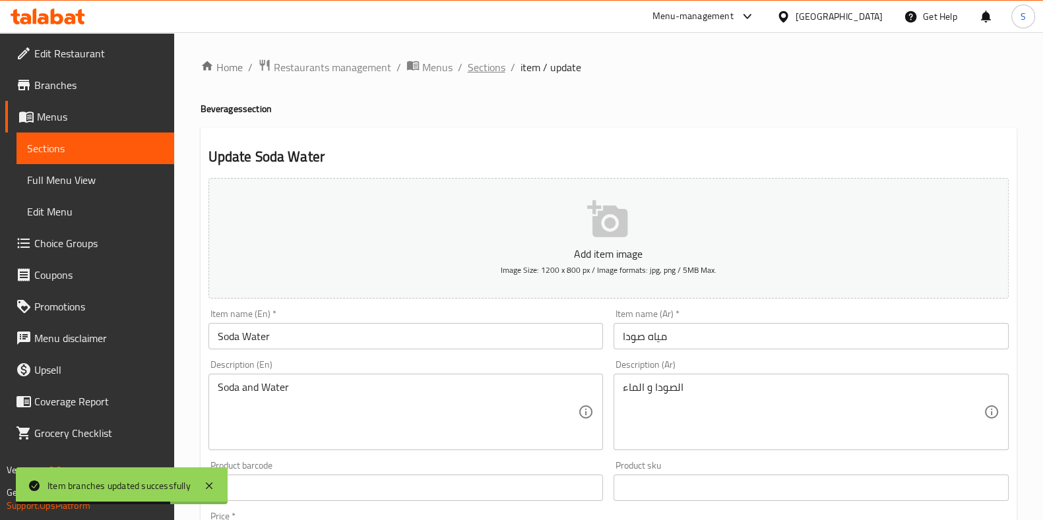
click at [491, 67] on span "Sections" at bounding box center [487, 67] width 38 height 16
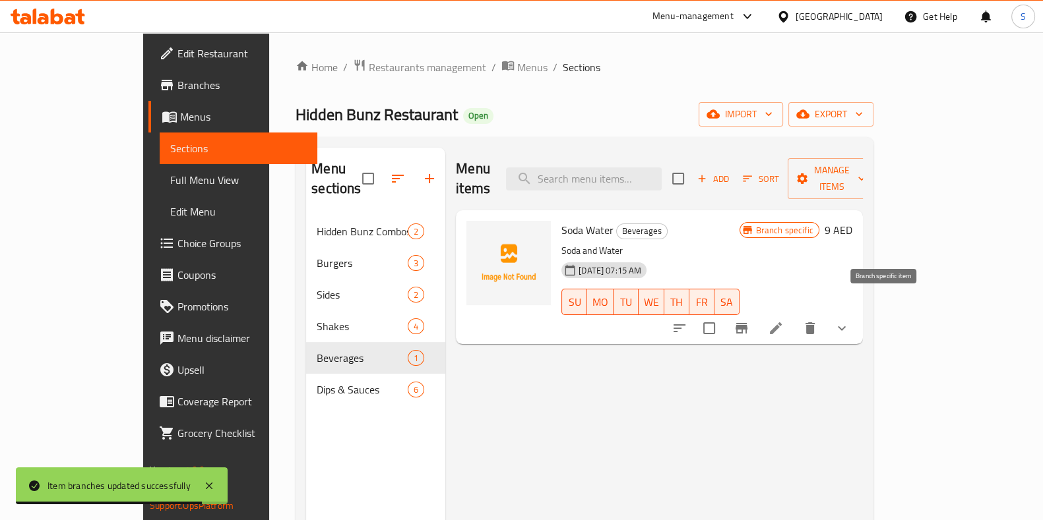
click at [749, 321] on icon "Branch-specific-item" at bounding box center [741, 329] width 16 height 16
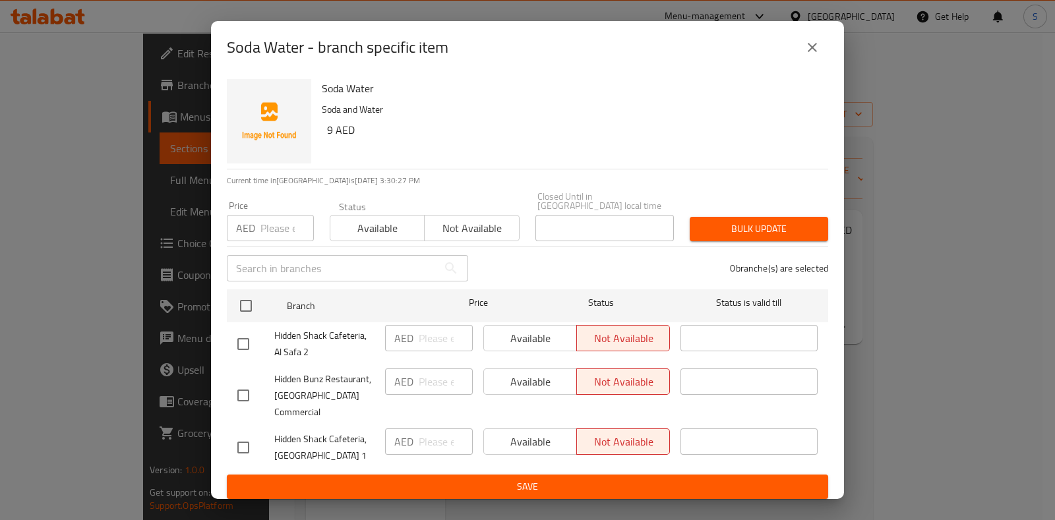
click at [536, 340] on div "Available Not available" at bounding box center [576, 338] width 187 height 26
click at [245, 352] on input "checkbox" at bounding box center [244, 344] width 28 height 28
checkbox input "true"
click at [237, 394] on input "checkbox" at bounding box center [244, 396] width 28 height 28
checkbox input "true"
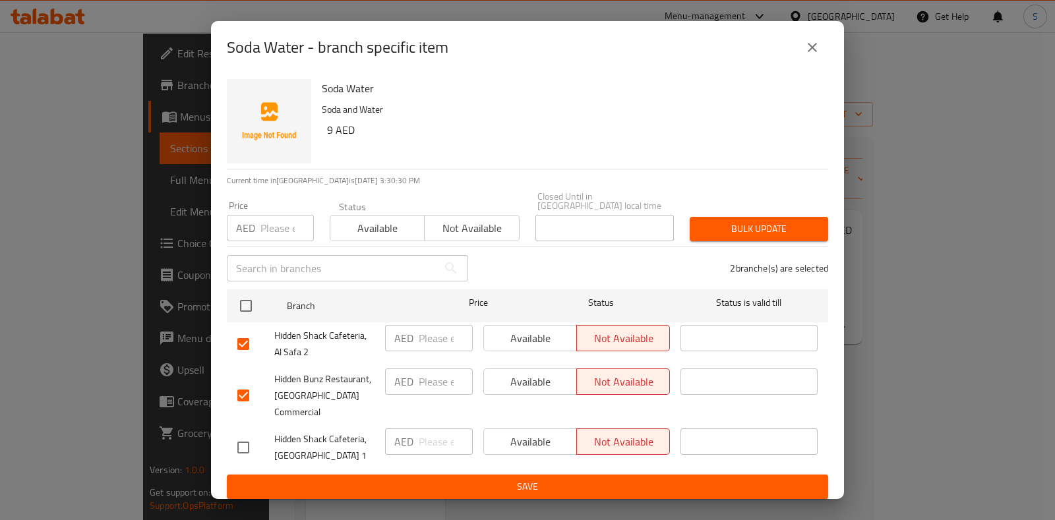
click at [244, 438] on input "checkbox" at bounding box center [244, 448] width 28 height 28
checkbox input "true"
click at [393, 238] on span "Available" at bounding box center [378, 228] width 84 height 19
click at [755, 233] on span "Bulk update" at bounding box center [758, 229] width 117 height 16
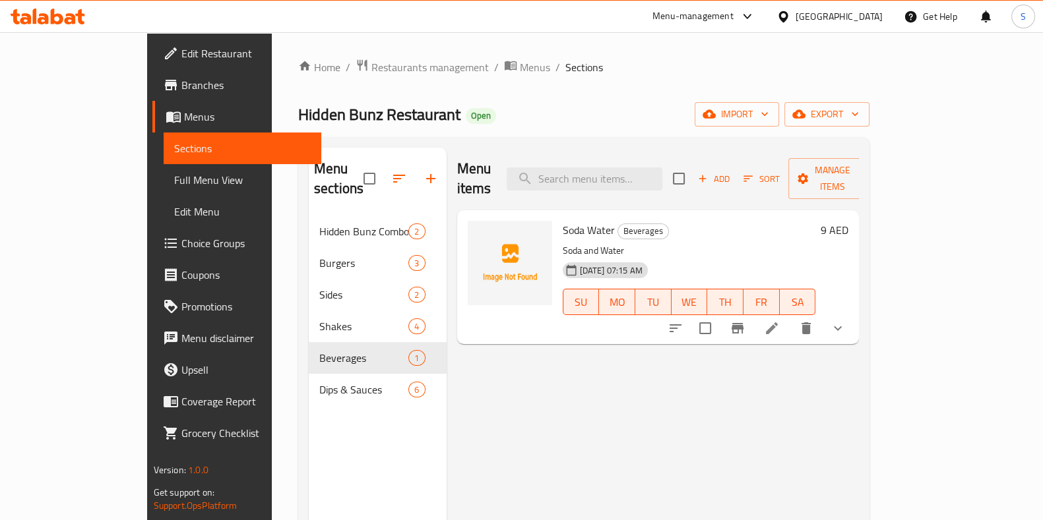
click at [780, 321] on icon at bounding box center [772, 329] width 16 height 16
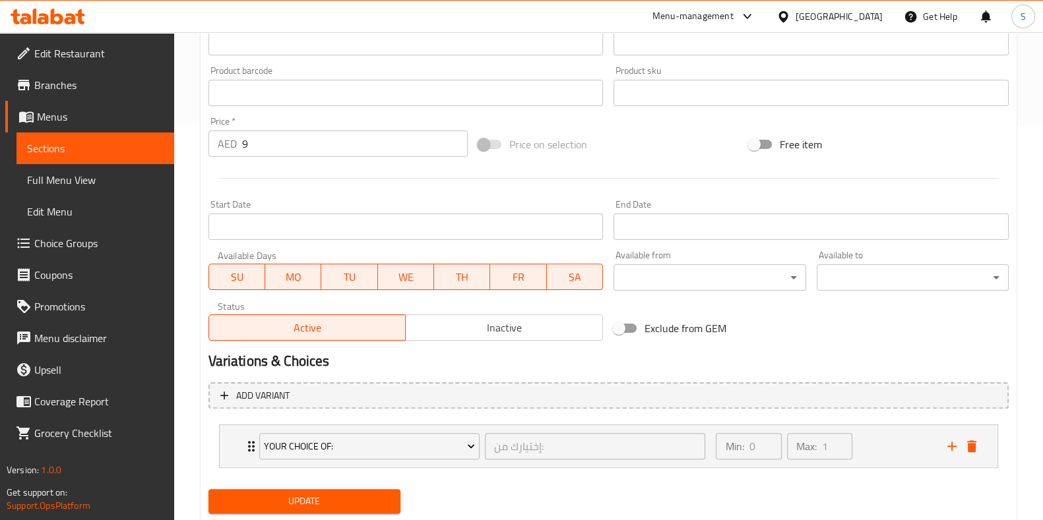
scroll to position [432, 0]
